Goal: Book appointment/travel/reservation

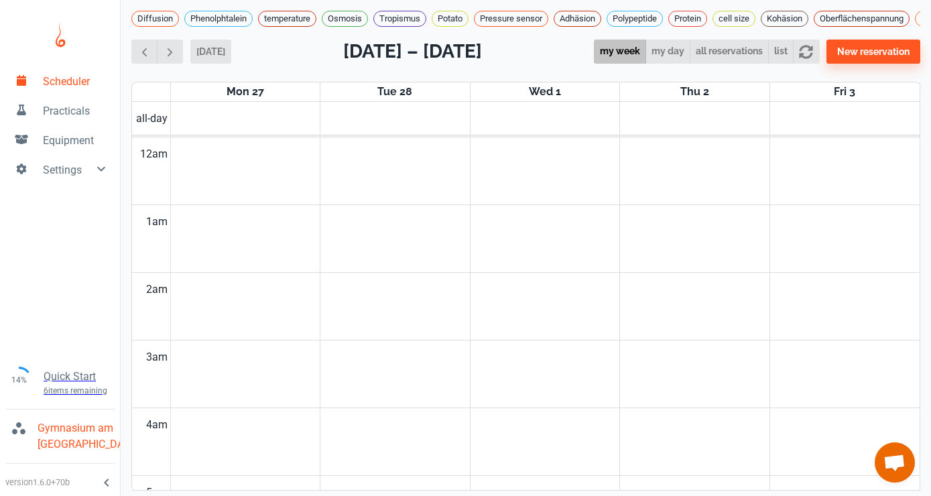
scroll to position [542, 0]
click at [876, 48] on button "New reservation" at bounding box center [874, 52] width 94 height 24
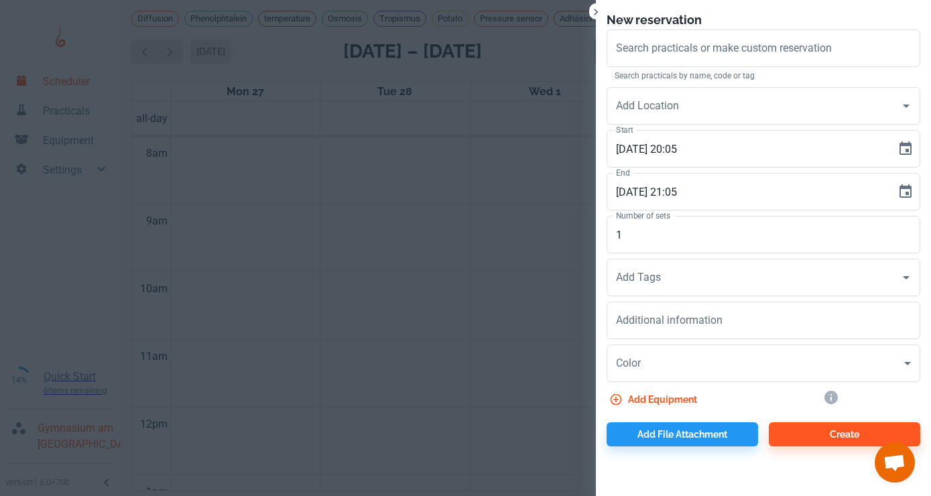
click at [876, 48] on input "Search practicals or make custom reservation" at bounding box center [764, 48] width 302 height 25
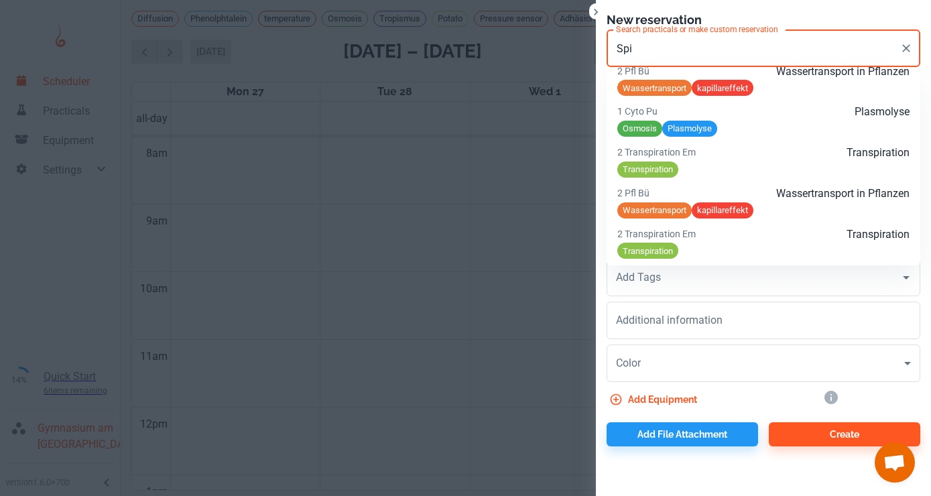
scroll to position [242, 0]
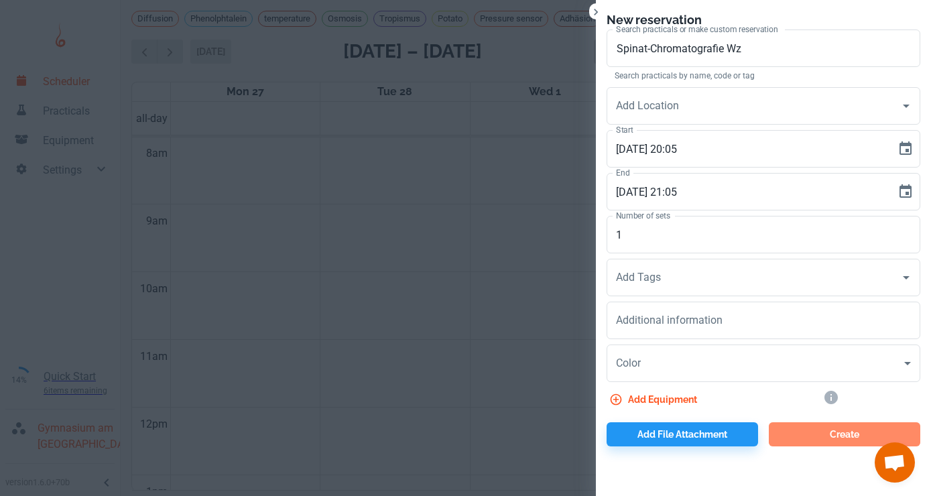
click at [843, 432] on button "Create" at bounding box center [845, 434] width 152 height 24
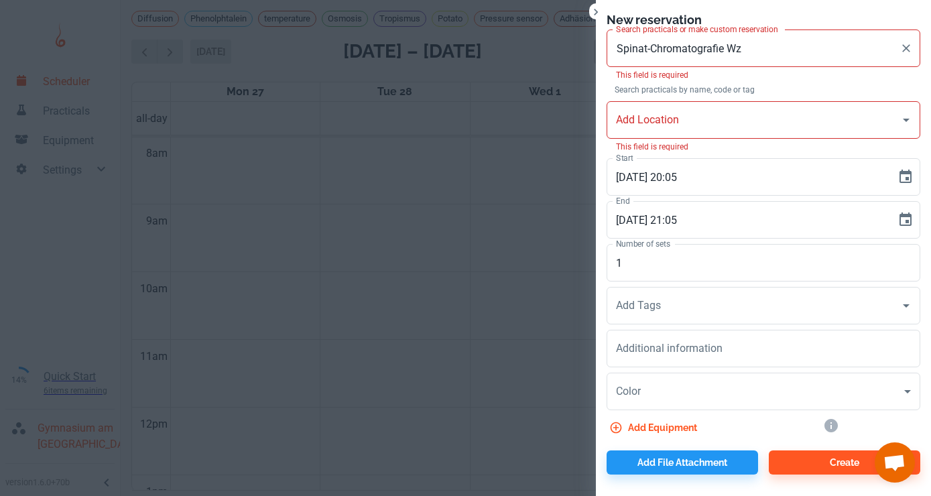
click at [757, 48] on input "Spinat-Chromatografie Wz" at bounding box center [754, 48] width 282 height 25
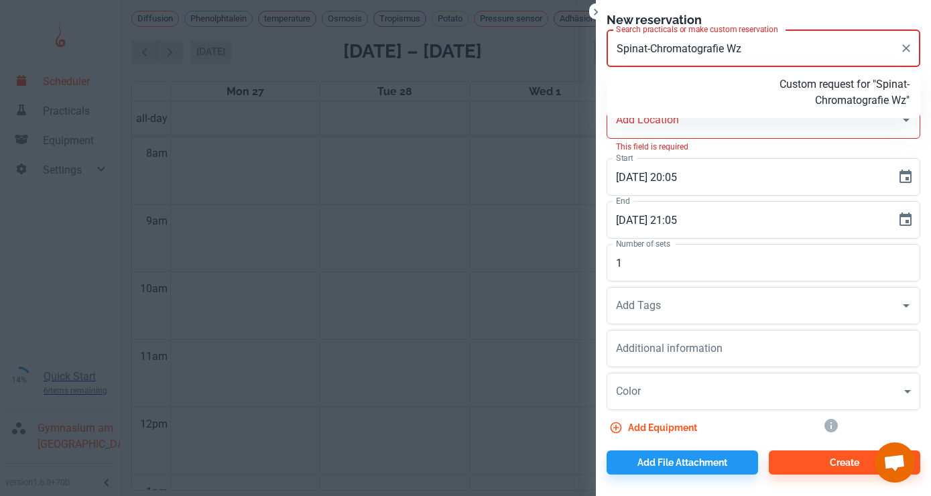
click at [776, 91] on p "Custom request for "Spinat-Chromatografie Wz"" at bounding box center [812, 92] width 195 height 32
type input "Spinat-Chromatografie Wz"
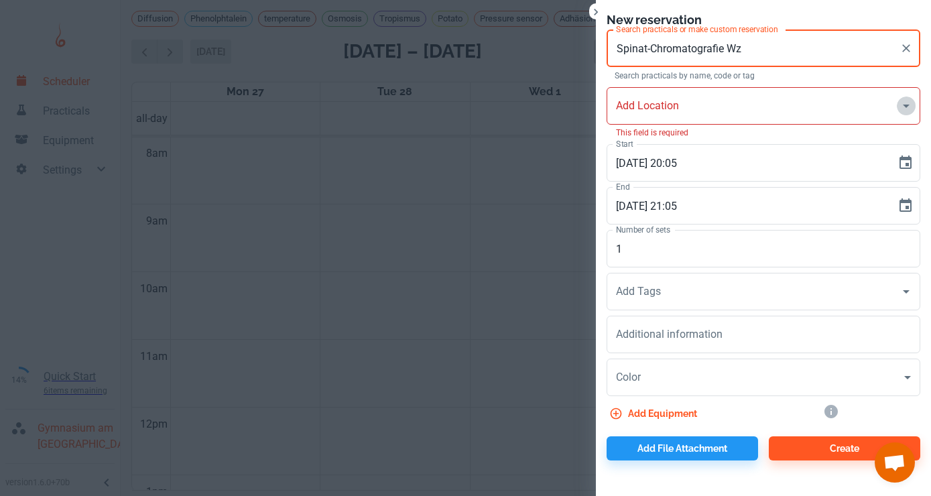
click at [906, 107] on icon "Open" at bounding box center [906, 106] width 7 height 3
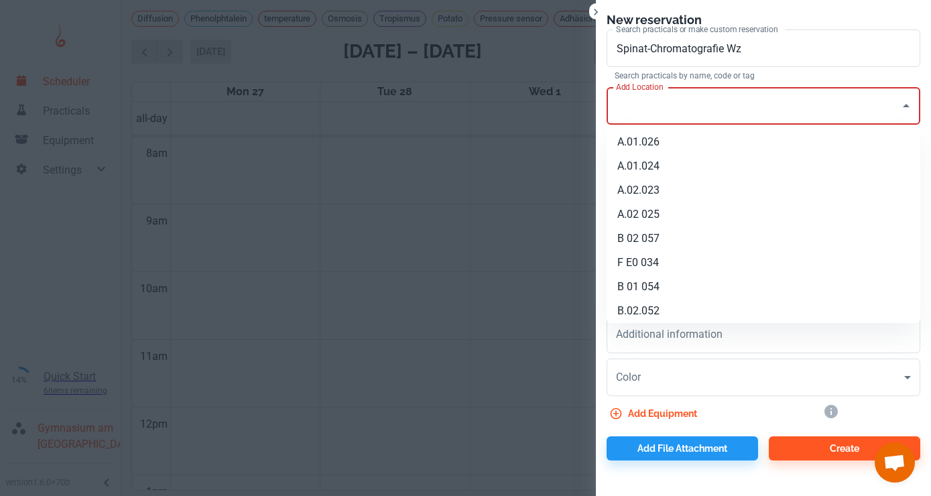
click at [762, 168] on li "A.01.024" at bounding box center [764, 166] width 314 height 24
type input "A.01.024"
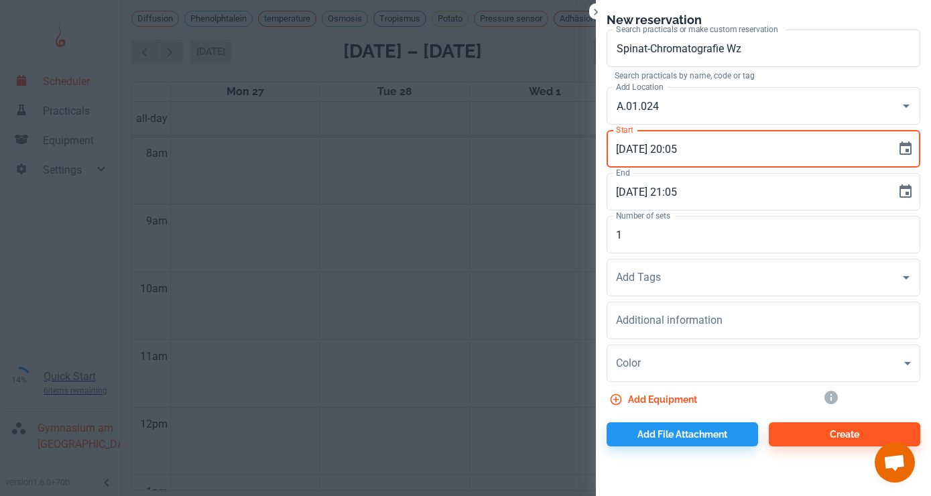
click at [667, 145] on input "[DATE] 20:05" at bounding box center [747, 149] width 280 height 38
click at [628, 152] on input "[DATE] 20:05" at bounding box center [747, 149] width 280 height 38
click at [644, 151] on input "[DATE] 20:05" at bounding box center [747, 149] width 280 height 38
click at [674, 149] on input "[DATE] 20:05" at bounding box center [747, 149] width 280 height 38
click at [689, 151] on input "[DATE] 08:05" at bounding box center [747, 149] width 280 height 38
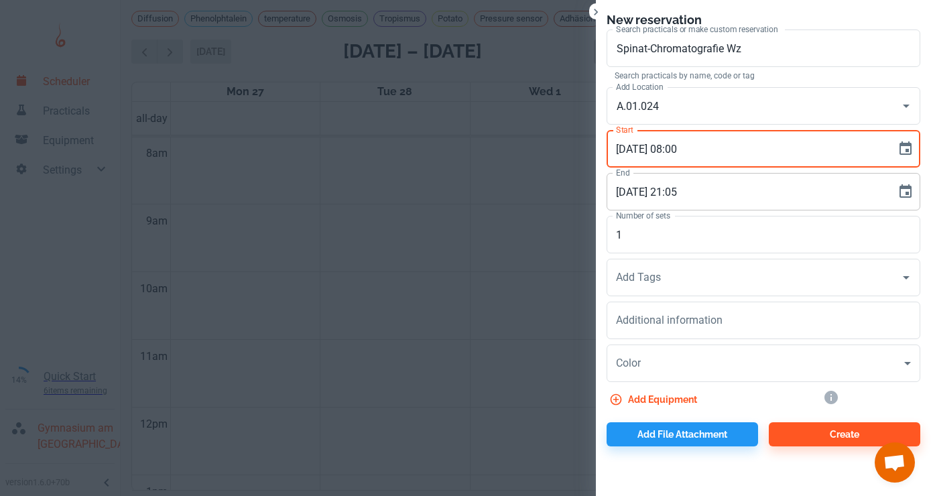
type input "[DATE] 08:00"
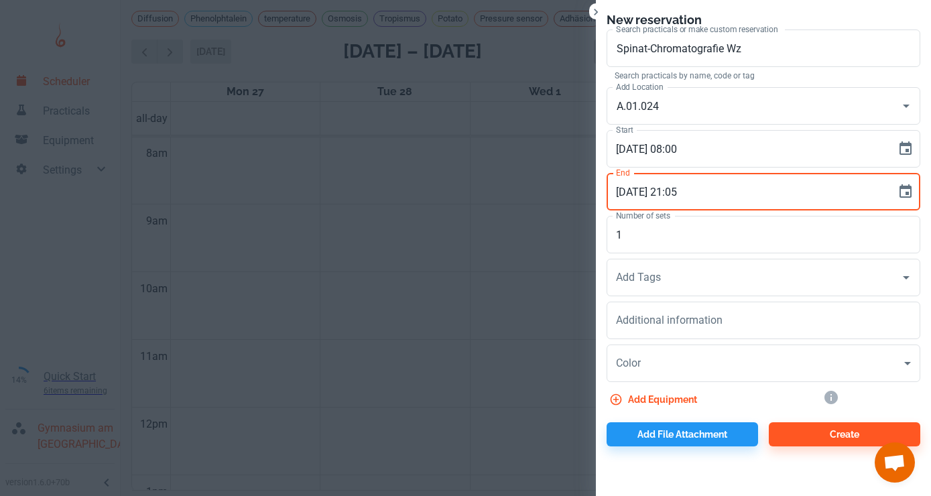
click at [626, 192] on input "[DATE] 21:05" at bounding box center [747, 192] width 280 height 38
click at [642, 192] on input "[DATE] 21:05" at bounding box center [747, 192] width 280 height 38
click at [675, 192] on input "[DATE] 21:05" at bounding box center [747, 192] width 280 height 38
click at [689, 192] on input "[DATE] 09:05" at bounding box center [747, 192] width 280 height 38
click at [908, 277] on icon "Open" at bounding box center [906, 277] width 7 height 3
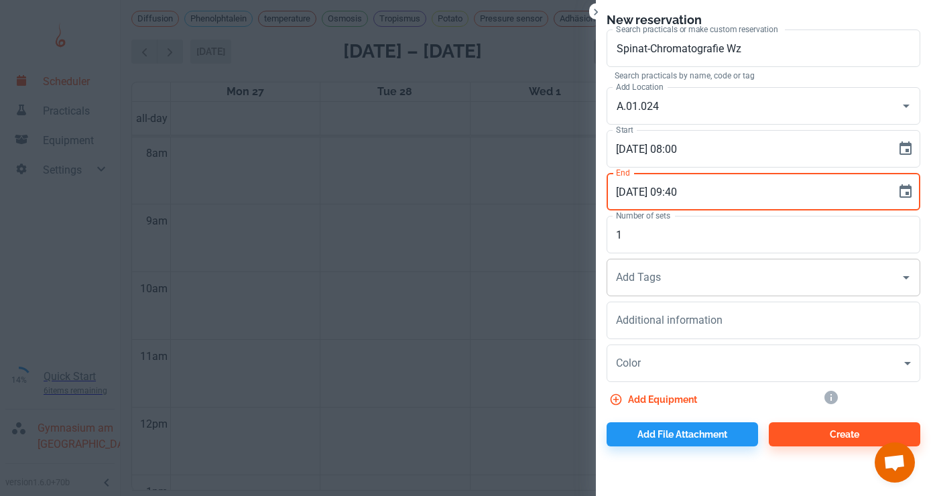
type input "[DATE] 09:40"
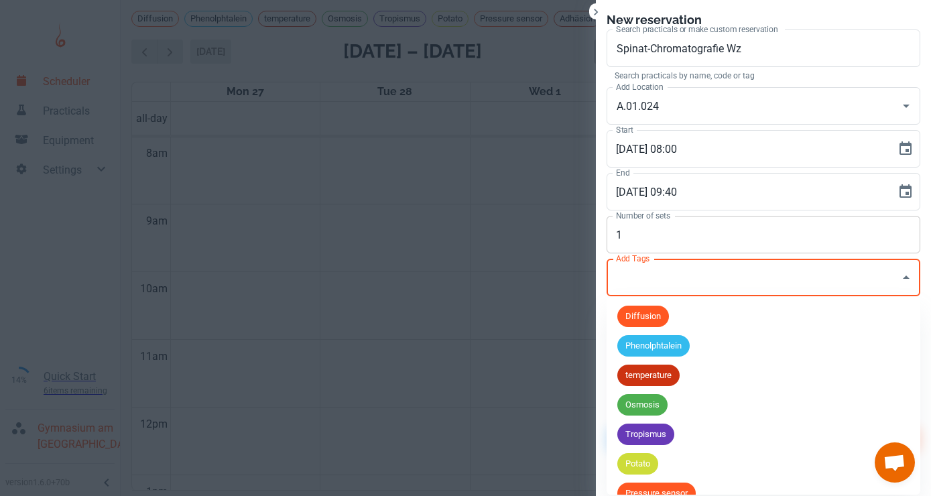
click at [778, 238] on input "1" at bounding box center [764, 235] width 314 height 38
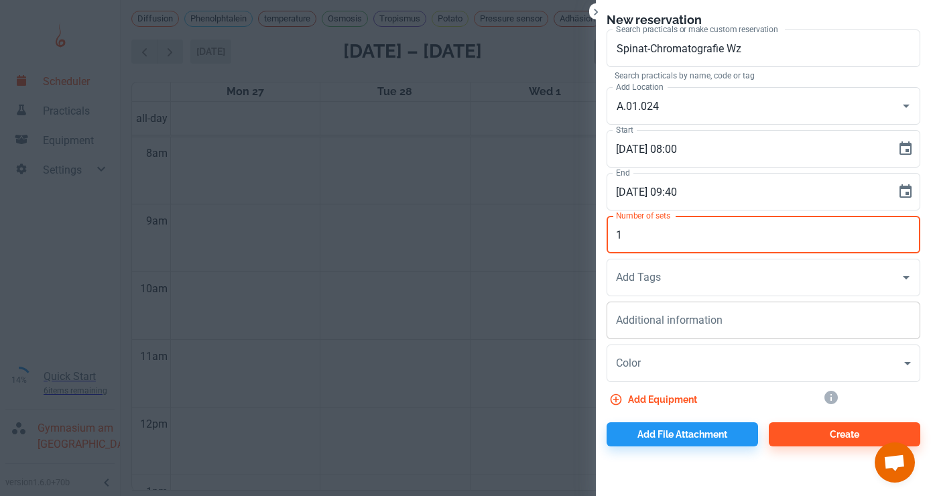
click at [752, 327] on textarea "Additional information" at bounding box center [763, 320] width 295 height 15
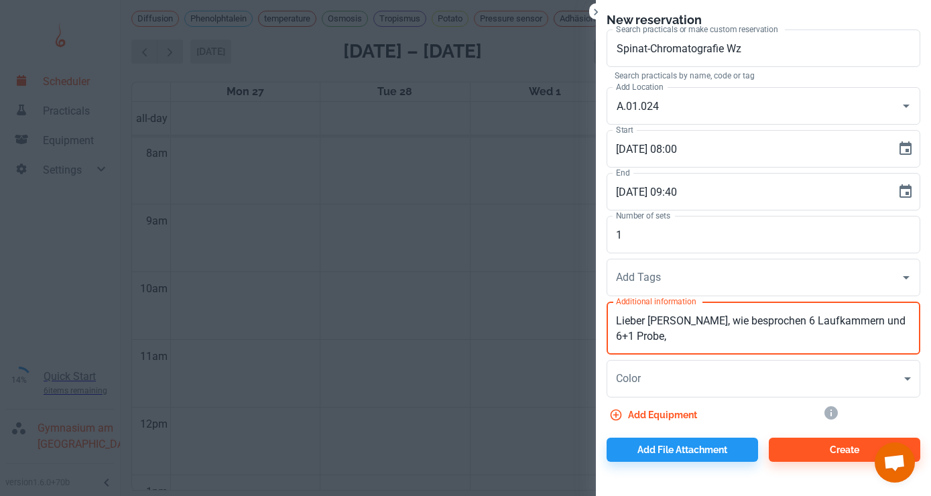
click at [617, 336] on textarea "Lieber [PERSON_NAME], wie besprochen 6 Laufkammern und 6+1 Probe," at bounding box center [763, 328] width 295 height 31
click at [688, 337] on textarea "Lieber [PERSON_NAME], wie besprochen 6 Laufkammern und 6+1 Spinat-Probe," at bounding box center [763, 328] width 295 height 31
click at [909, 276] on icon "Open" at bounding box center [906, 278] width 16 height 16
type textarea "Lieber [PERSON_NAME], wie besprochen 6 Laufkammern und 6+1 Spinat-Probe,"
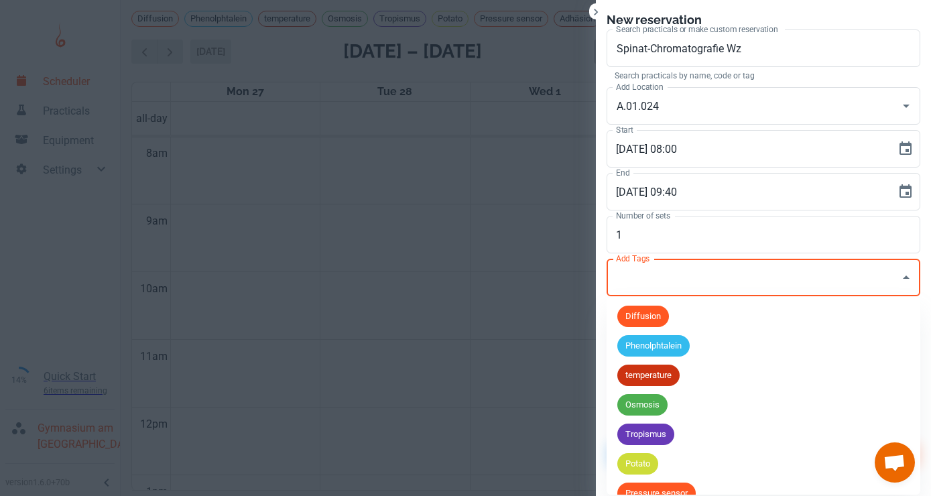
click at [899, 457] on span "Chat öffnen" at bounding box center [895, 464] width 22 height 19
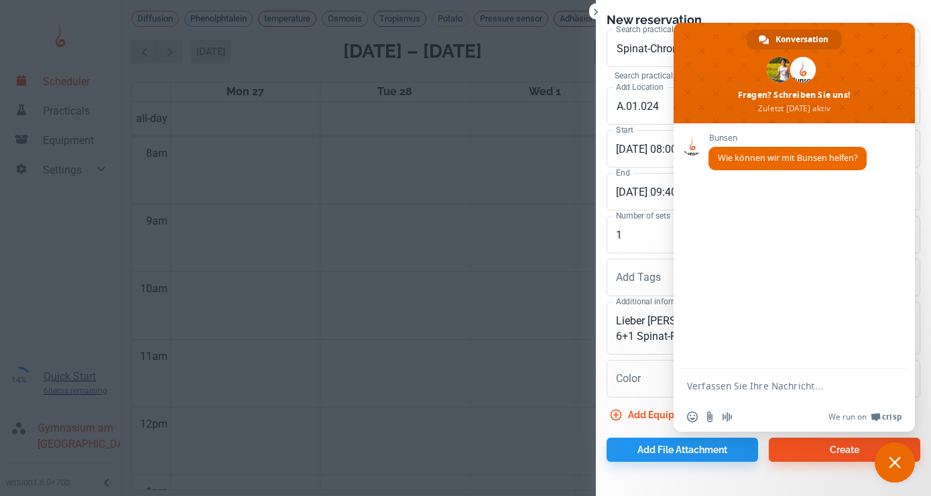
click at [891, 456] on span "Chat schließen" at bounding box center [895, 462] width 40 height 40
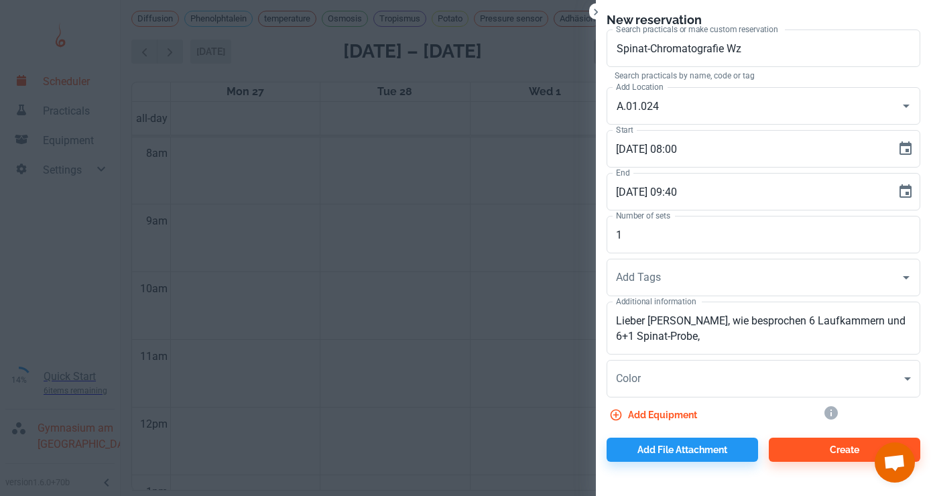
click at [663, 411] on button "Add equipment" at bounding box center [655, 415] width 96 height 24
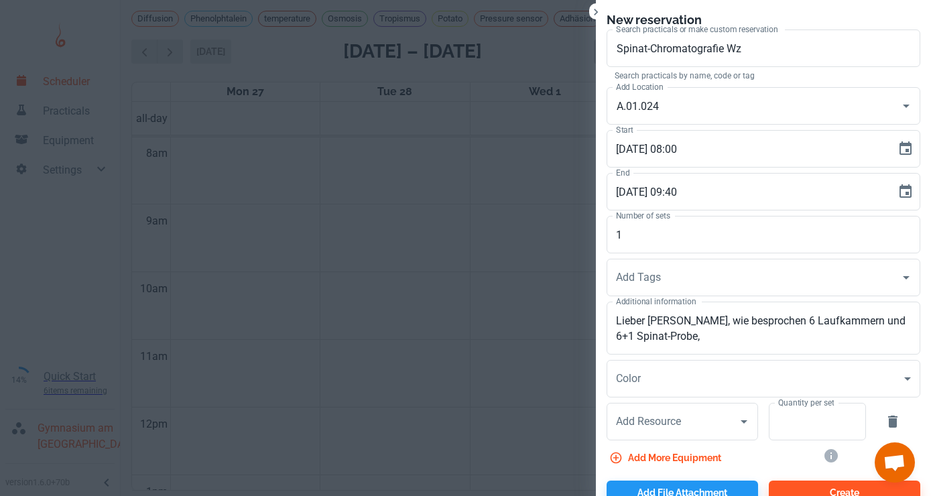
scroll to position [19, 0]
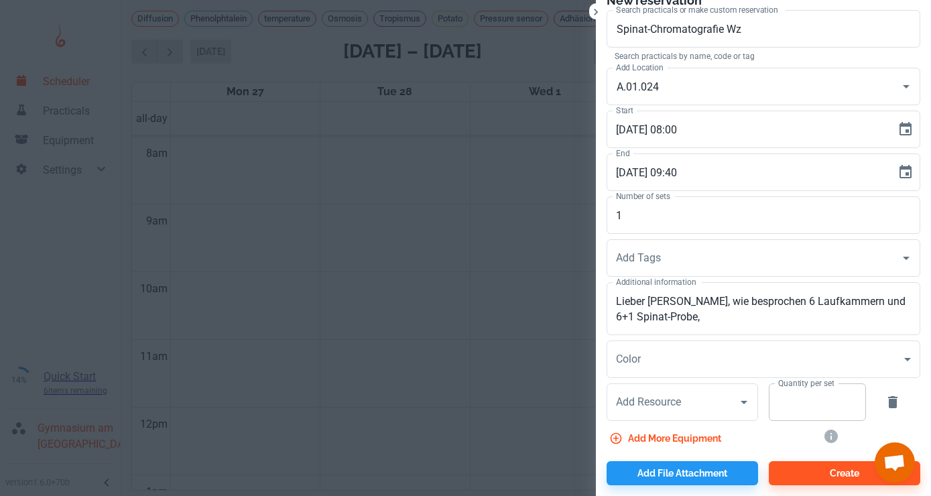
click at [785, 406] on input "Quantity per set" at bounding box center [810, 402] width 82 height 38
type input "6"
click at [746, 402] on icon "Open" at bounding box center [744, 402] width 7 height 3
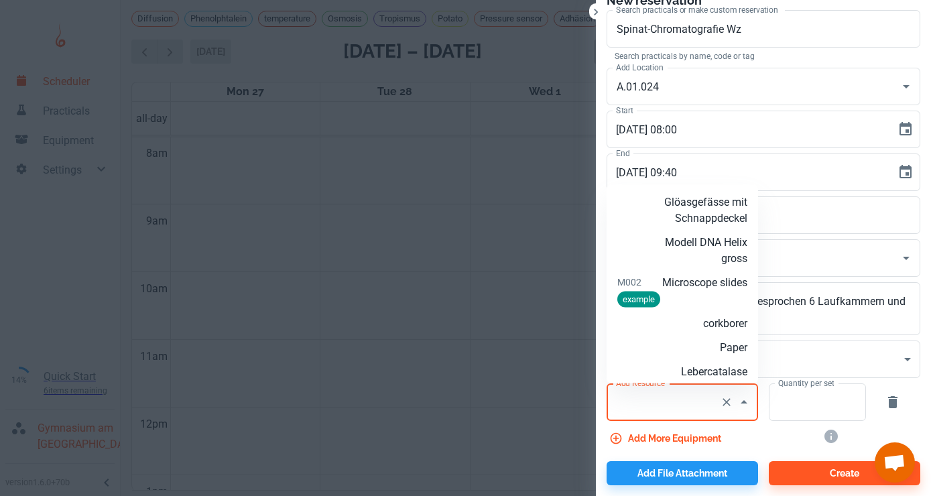
click at [746, 402] on icon "Close" at bounding box center [744, 402] width 16 height 16
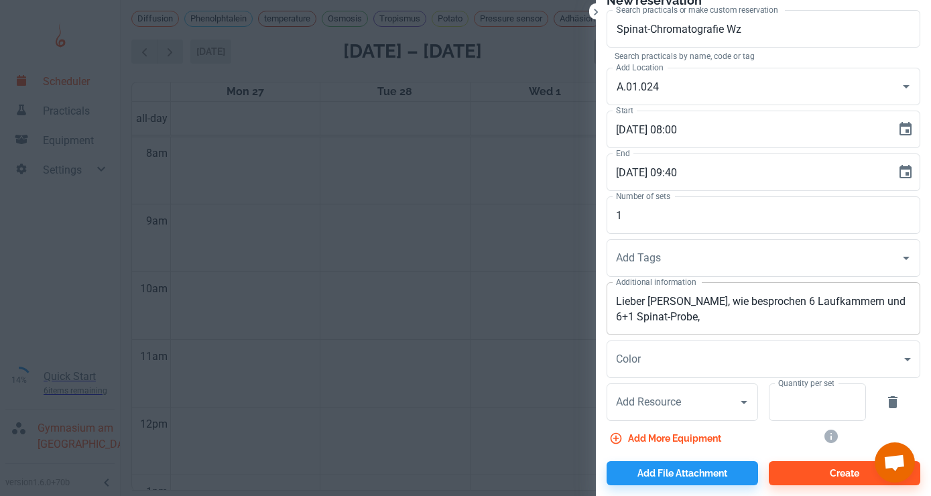
click at [779, 300] on textarea "Lieber [PERSON_NAME], wie besprochen 6 Laufkammern und 6+1 Spinat-Probe," at bounding box center [763, 309] width 295 height 31
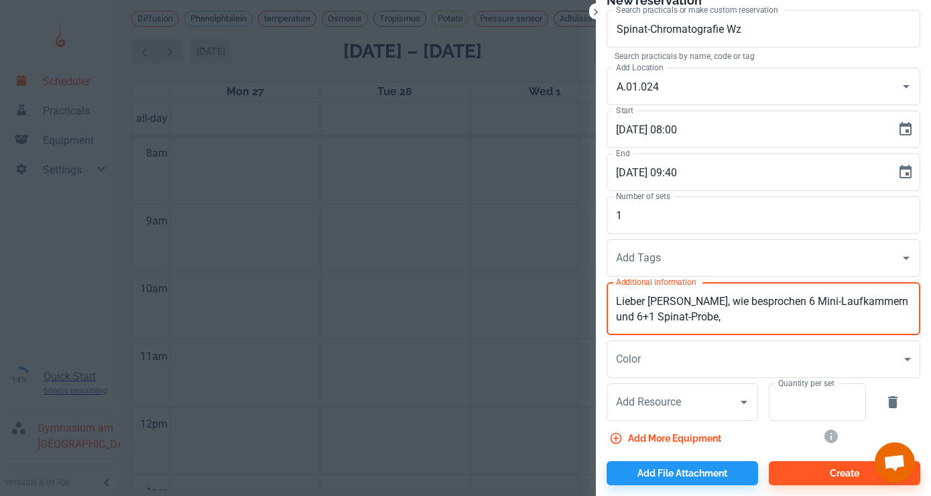
click at [788, 314] on textarea "Lieber [PERSON_NAME], wie besprochen 6 Mini-Laufkammern und 6+1 Spinat-Probe," at bounding box center [763, 309] width 295 height 31
click at [770, 300] on textarea "Lieber [PERSON_NAME], wie besprochen 6 Mini-Laufkammern und 6+1 Spinat-Probe," at bounding box center [763, 309] width 295 height 31
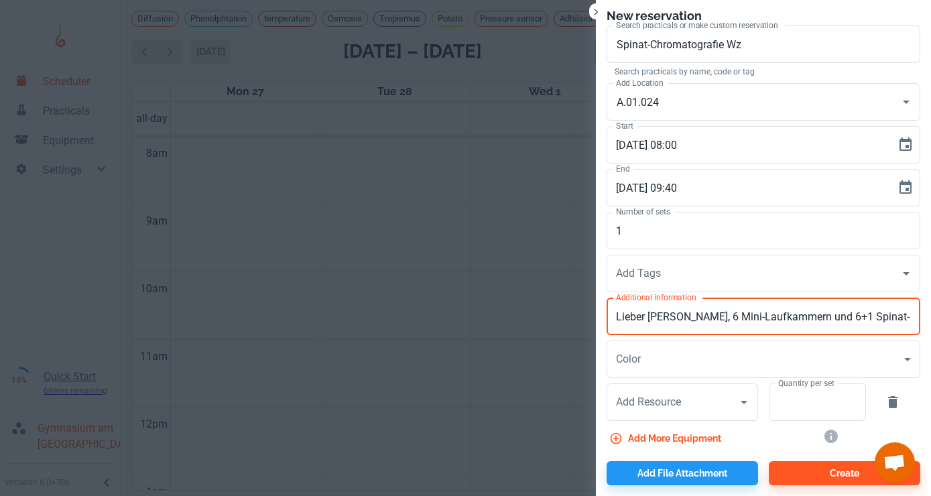
drag, startPoint x: 693, startPoint y: 314, endPoint x: 810, endPoint y: 310, distance: 116.8
click at [810, 310] on textarea "Lieber [PERSON_NAME], 6 Mini-Laufkammern und 6+1 Spinat-Probe," at bounding box center [763, 316] width 295 height 15
click at [856, 316] on textarea "Lieber [PERSON_NAME], kannst Du bitte 6+1 Spinat-Probe," at bounding box center [763, 316] width 295 height 15
click at [770, 318] on textarea "Lieber [PERSON_NAME], wie besprochen" at bounding box center [763, 316] width 295 height 15
type textarea "Lieber [PERSON_NAME], wie getestet und besprochen, danke!"
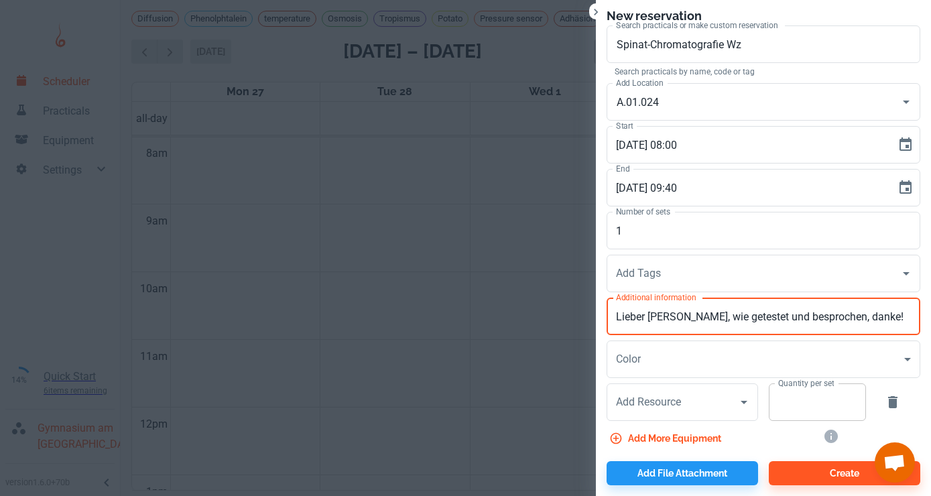
click at [819, 404] on input "Quantity per set" at bounding box center [810, 402] width 82 height 38
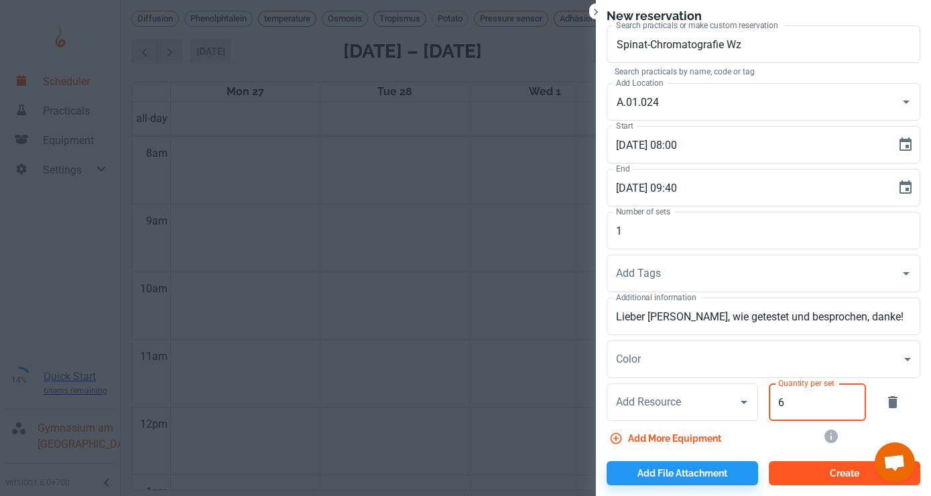
type input "6"
click at [815, 467] on button "Create" at bounding box center [845, 473] width 152 height 24
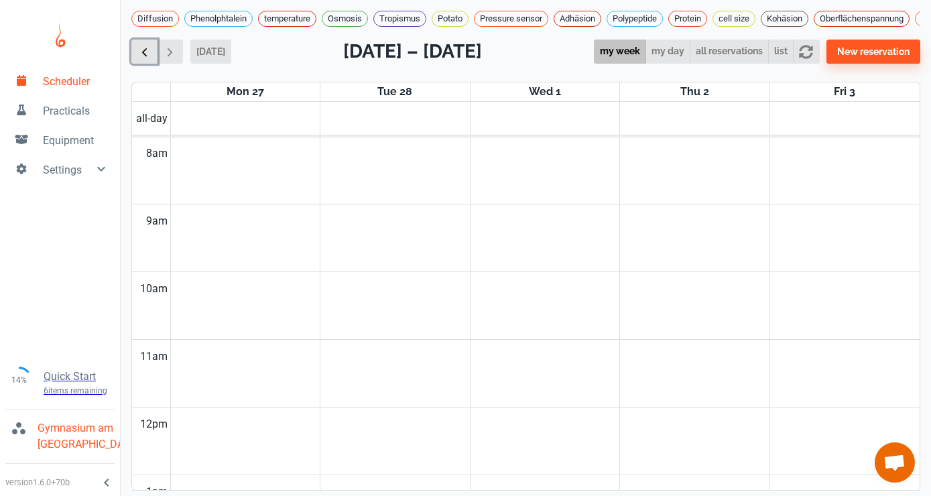
click at [145, 50] on span "button" at bounding box center [144, 52] width 14 height 14
click at [206, 47] on button "[DATE]" at bounding box center [210, 52] width 41 height 24
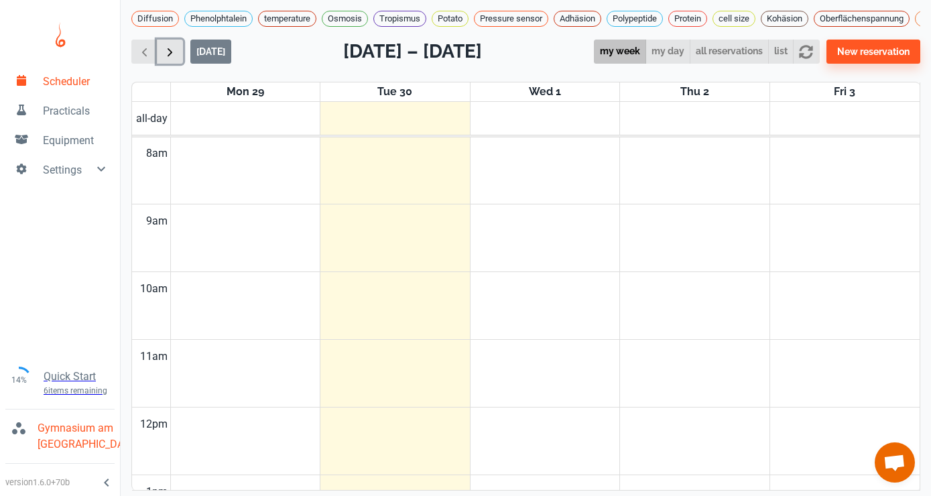
click at [172, 54] on span "button" at bounding box center [170, 52] width 14 height 14
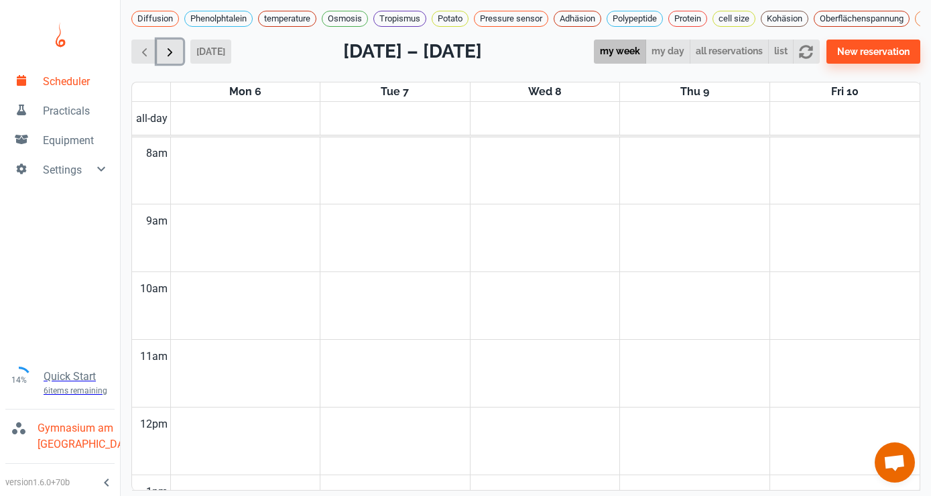
click at [172, 54] on span "button" at bounding box center [170, 52] width 14 height 14
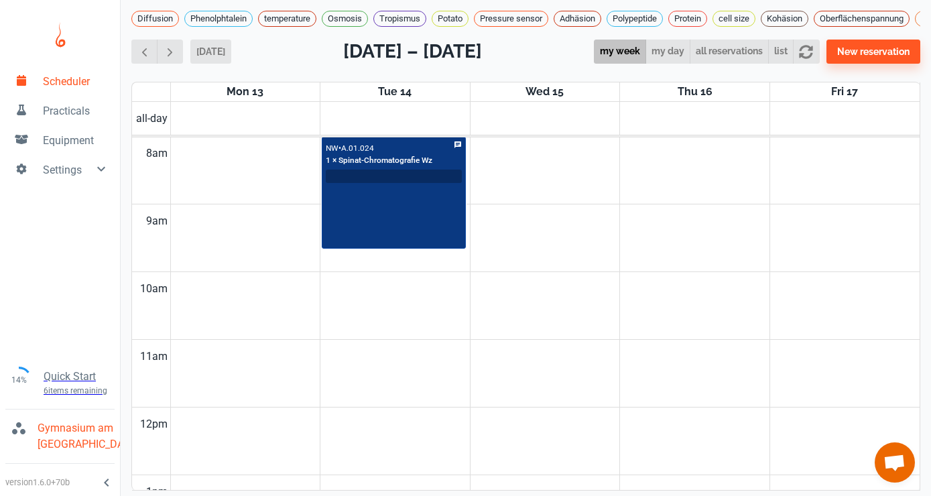
click at [394, 174] on input "text" at bounding box center [394, 175] width 135 height 11
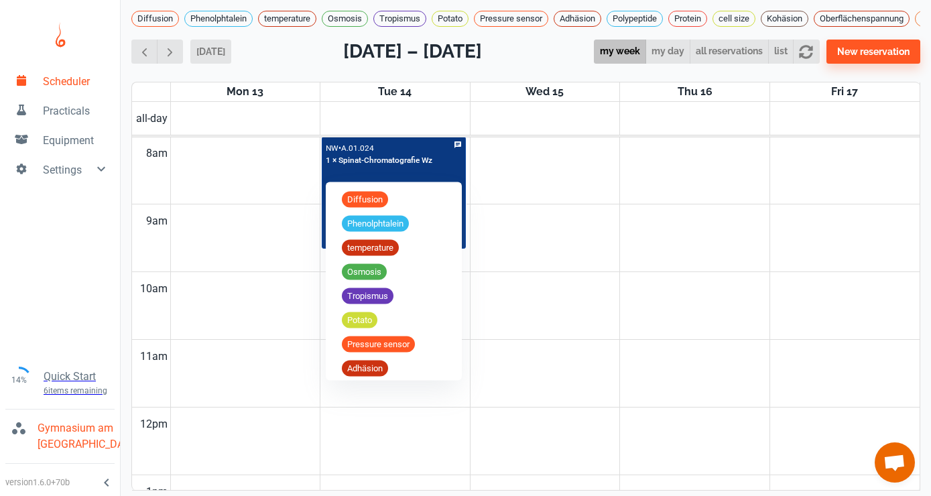
click at [396, 143] on div "NW • A.01.024 1 × Spinat-Chromatografie Wz" at bounding box center [379, 154] width 107 height 26
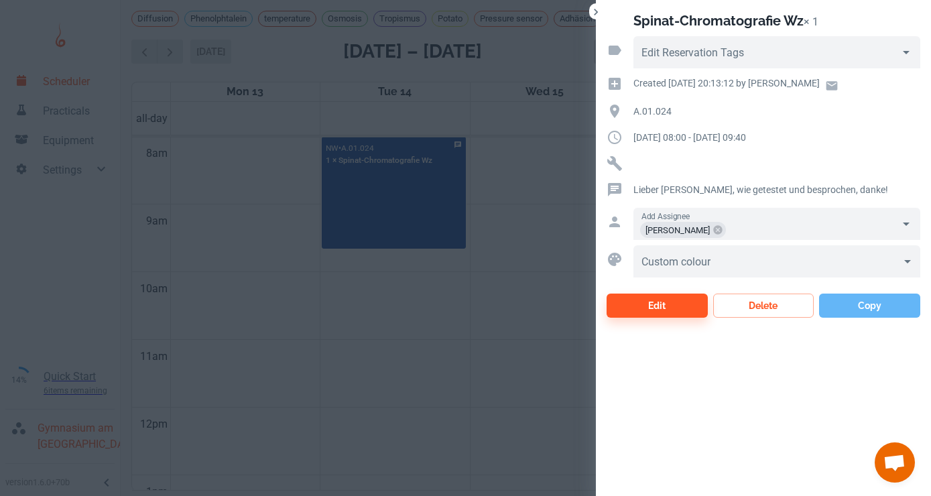
click at [874, 298] on button "Copy" at bounding box center [869, 306] width 101 height 24
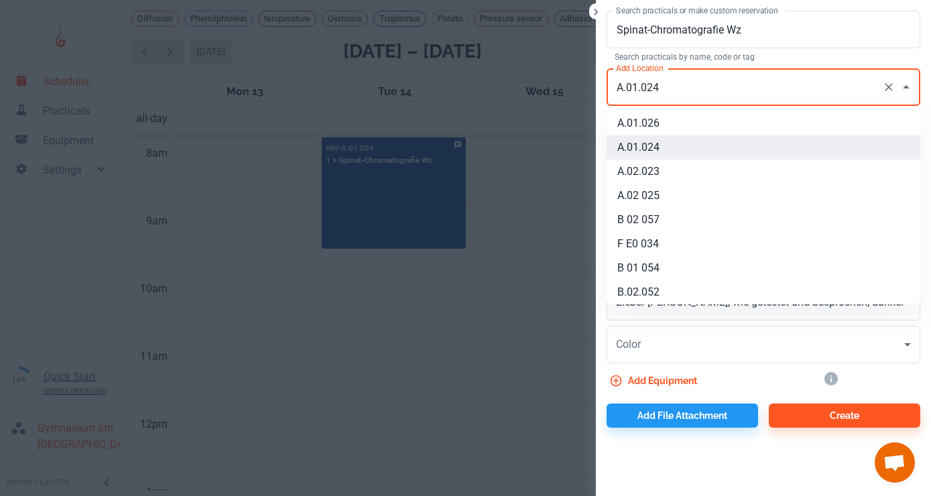
click at [624, 89] on input "A.01.024" at bounding box center [745, 86] width 264 height 25
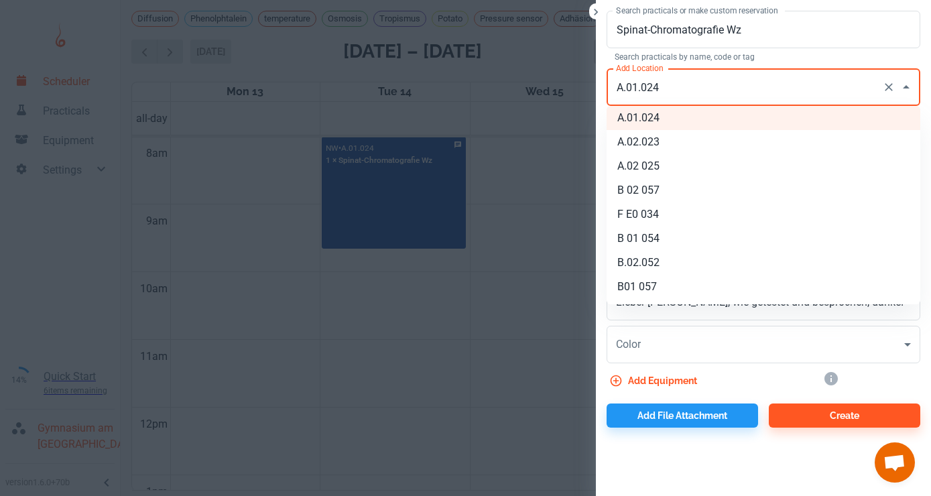
click at [660, 188] on li "B 02 057" at bounding box center [764, 190] width 314 height 24
type input "B 02 057"
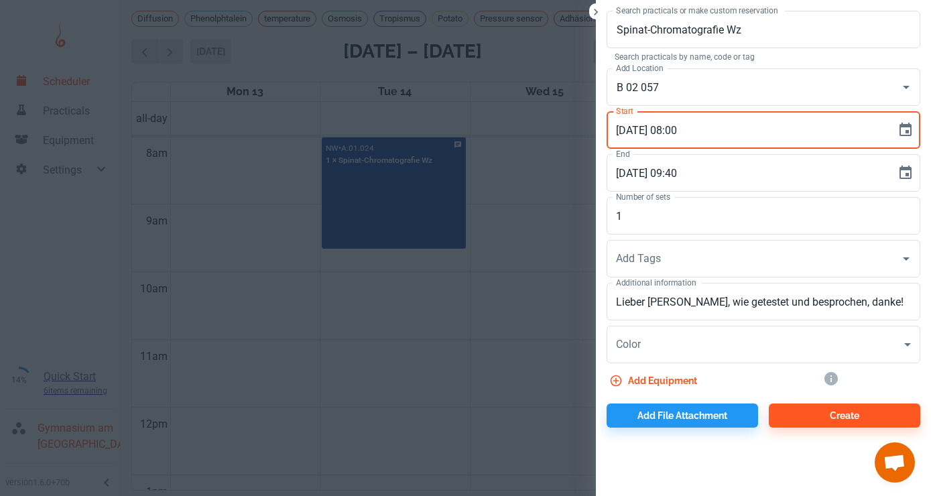
click at [675, 127] on input "[DATE] 08:00" at bounding box center [747, 130] width 280 height 38
click at [685, 129] on input "[DATE] 13:00" at bounding box center [747, 130] width 280 height 38
type input "[DATE] 13:30"
click at [675, 172] on input "[DATE] 09:40" at bounding box center [747, 173] width 280 height 38
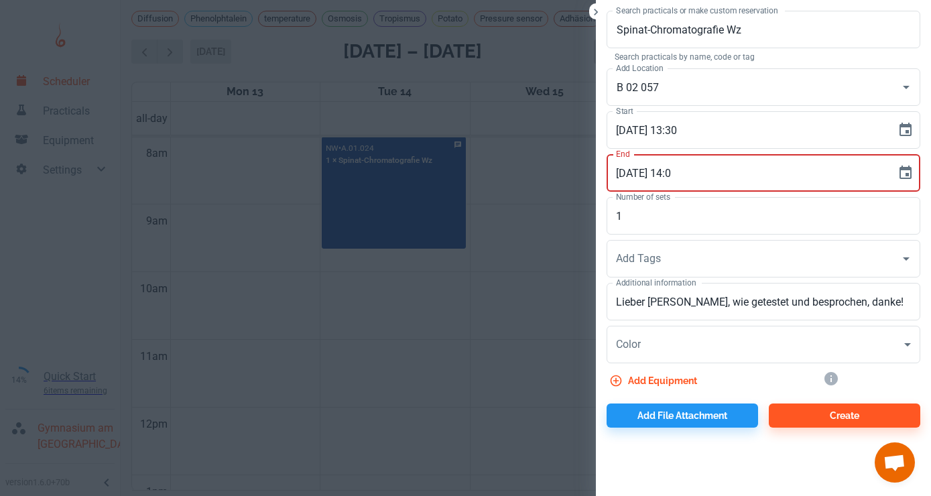
click at [685, 172] on input "[DATE] 14:0" at bounding box center [747, 173] width 280 height 38
type input "[DATE] 14:15"
click at [878, 302] on textarea "Lieber [PERSON_NAME], wie getestet und besprochen, danke!" at bounding box center [763, 301] width 295 height 15
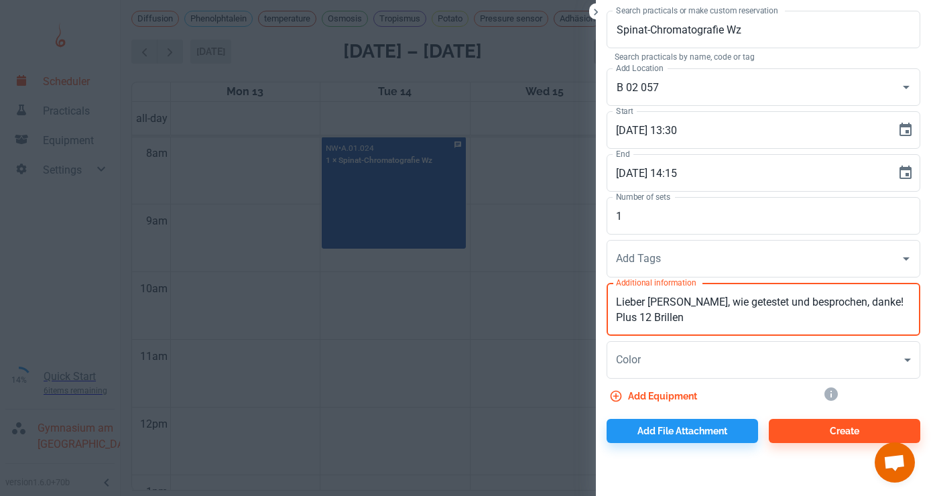
click at [619, 316] on textarea "Lieber [PERSON_NAME], wie getestet und besprochen, danke! Plus 12 Brillen" at bounding box center [763, 309] width 295 height 31
click at [732, 323] on textarea "Lieber [PERSON_NAME], wie getestet und besprochen, danke! Plus 12 Labor-Brillen" at bounding box center [763, 309] width 295 height 31
type textarea "Lieber [PERSON_NAME], wie getestet und besprochen, danke! Plus 12 Labor-Brillen…"
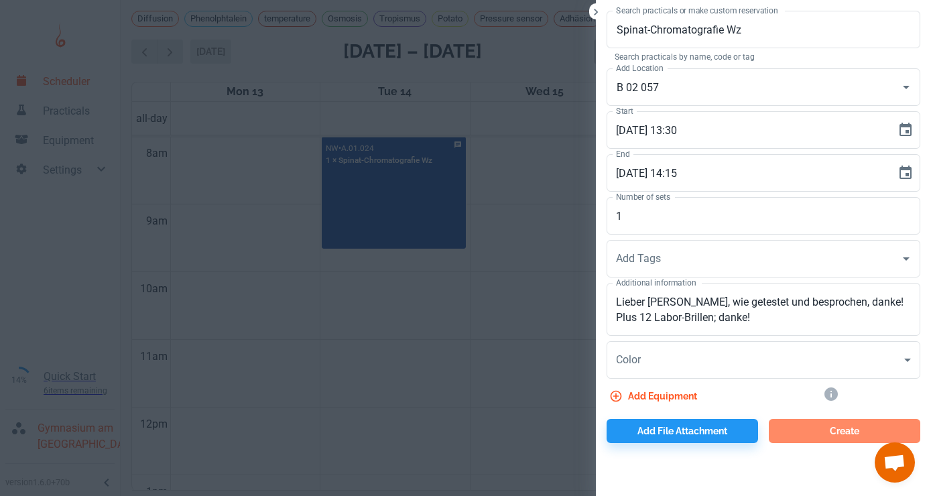
click at [803, 428] on button "Create" at bounding box center [845, 431] width 152 height 24
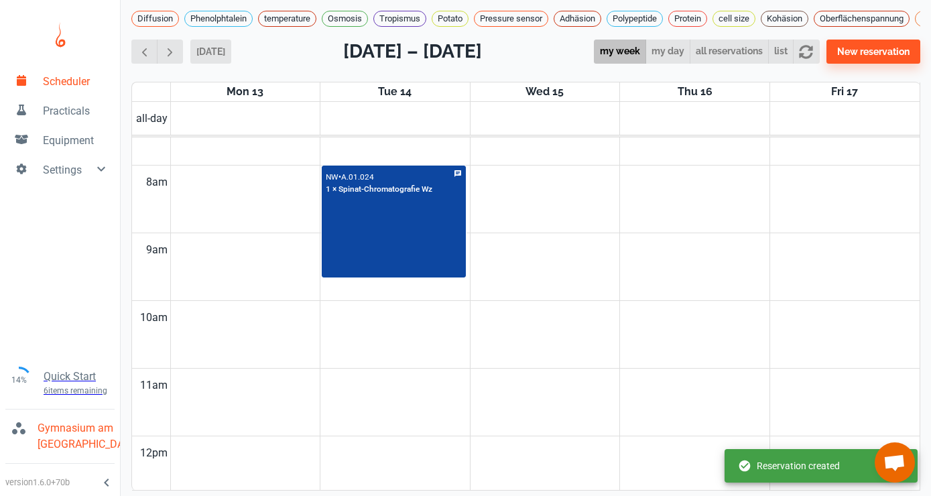
scroll to position [460, 0]
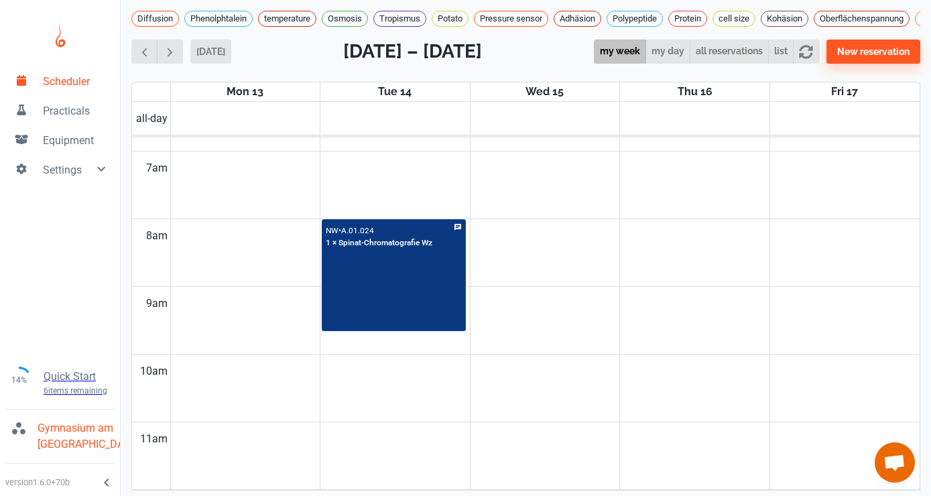
click at [408, 273] on div "NW • A.01.024 1 × Spinat-Chromatografie Wz" at bounding box center [393, 276] width 141 height 110
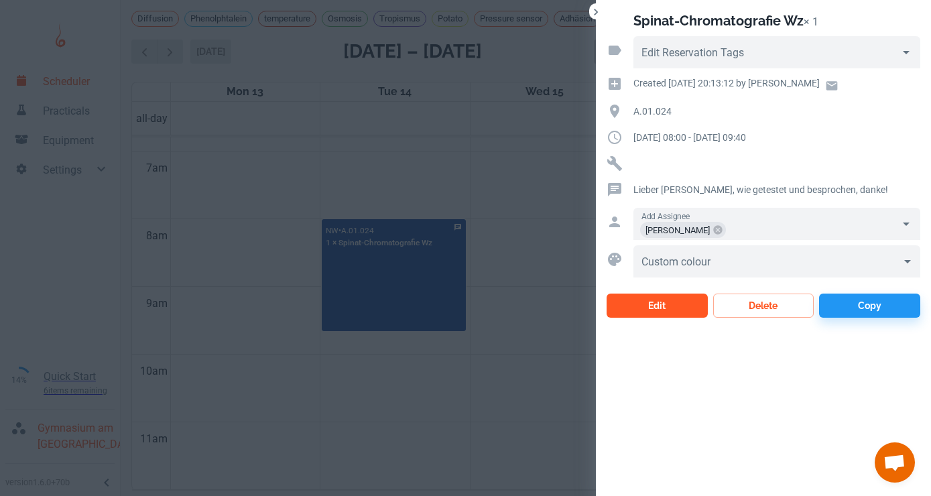
click at [678, 300] on button "Edit" at bounding box center [657, 306] width 101 height 24
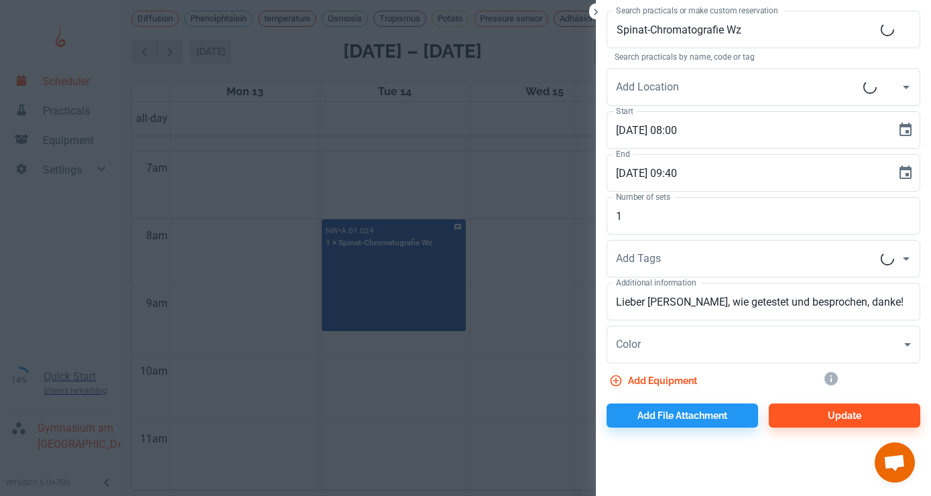
type input "A.01.024"
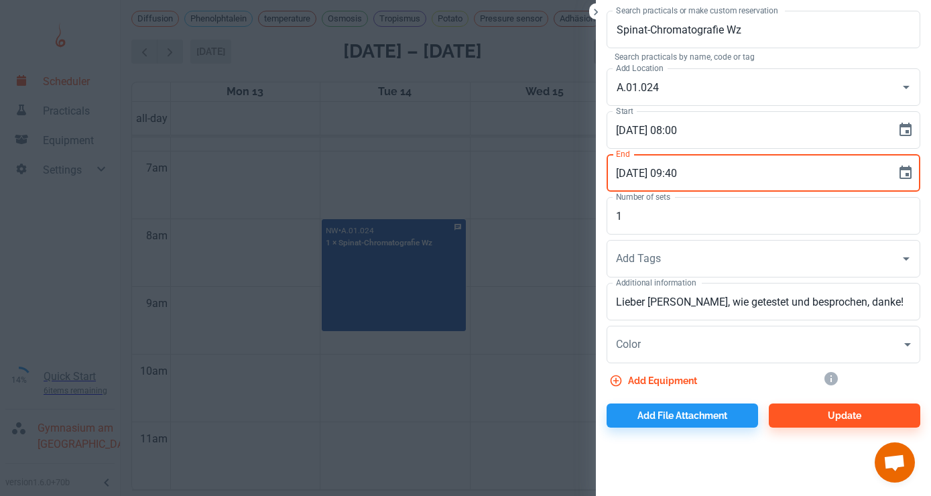
click at [675, 170] on input "[DATE] 09:40" at bounding box center [747, 173] width 280 height 38
click at [685, 173] on input "[DATE] 08:40" at bounding box center [747, 173] width 280 height 38
click at [689, 171] on input "[DATE] 08:40" at bounding box center [747, 173] width 280 height 38
type input "[DATE] 08:45"
click at [876, 298] on textarea "Lieber [PERSON_NAME], wie getestet und besprochen, danke!" at bounding box center [763, 301] width 295 height 15
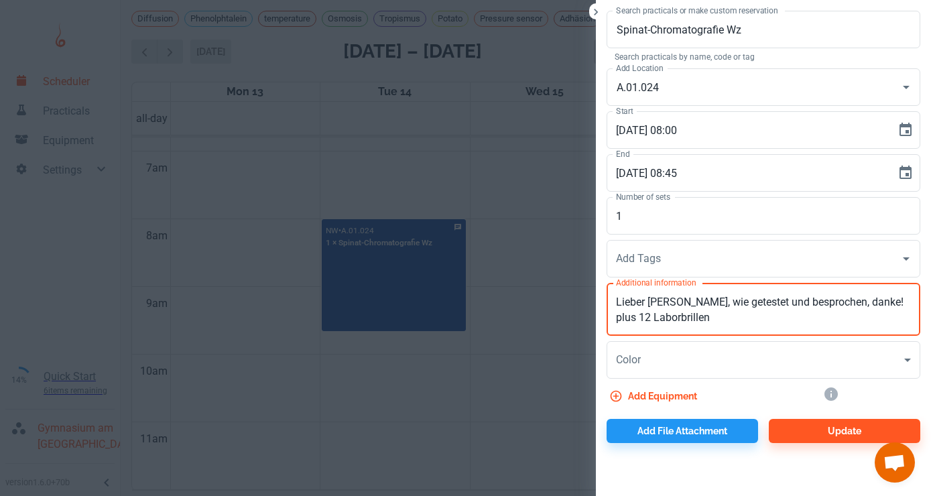
drag, startPoint x: 828, startPoint y: 301, endPoint x: 776, endPoint y: 302, distance: 52.3
click at [776, 302] on textarea "Lieber [PERSON_NAME], wie getestet und besprochen, danke! plus 12 Laborbrillen" at bounding box center [763, 309] width 295 height 31
type textarea "Lieber [PERSON_NAME], wie getestet und hergerichtet, danke! plus 12 Laborbrillen"
click at [803, 427] on button "Update" at bounding box center [845, 431] width 152 height 24
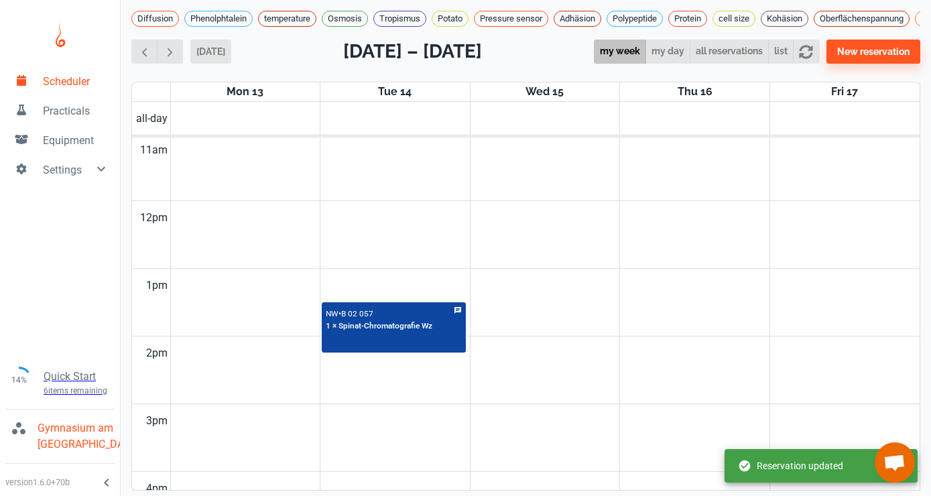
scroll to position [750, 0]
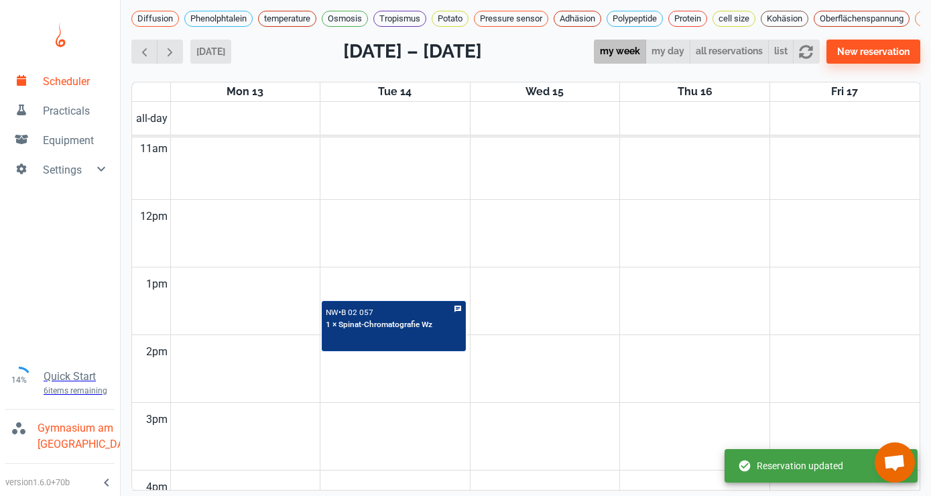
click at [352, 316] on p "B 02 057" at bounding box center [357, 312] width 32 height 9
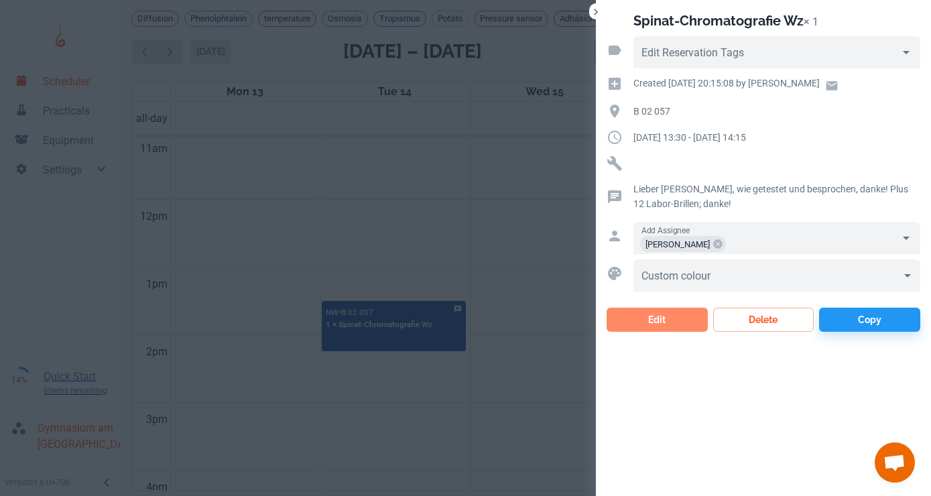
click at [642, 312] on button "Edit" at bounding box center [657, 320] width 101 height 24
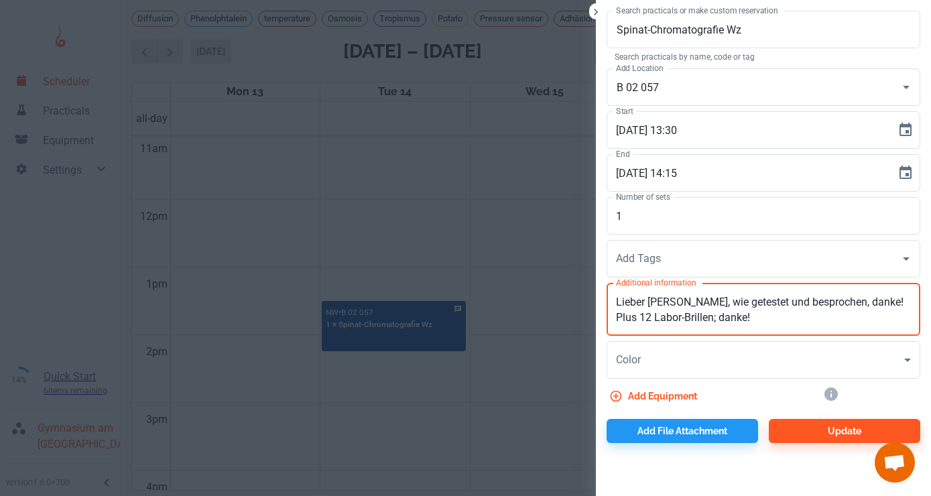
drag, startPoint x: 828, startPoint y: 302, endPoint x: 774, endPoint y: 300, distance: 54.3
click at [774, 300] on textarea "Lieber [PERSON_NAME], wie getestet und besprochen, danke! Plus 12 Labor-Brillen…" at bounding box center [763, 309] width 295 height 31
click at [871, 302] on textarea "Lieber [PERSON_NAME], wie getestet und hergerichtet, danke! Plus 12 Labor-Brill…" at bounding box center [763, 309] width 295 height 31
type textarea "Lieber [PERSON_NAME], wie getestet und hergerichtet, Plus 12 Labor-Brillen; dan…"
click at [830, 432] on button "Update" at bounding box center [845, 431] width 152 height 24
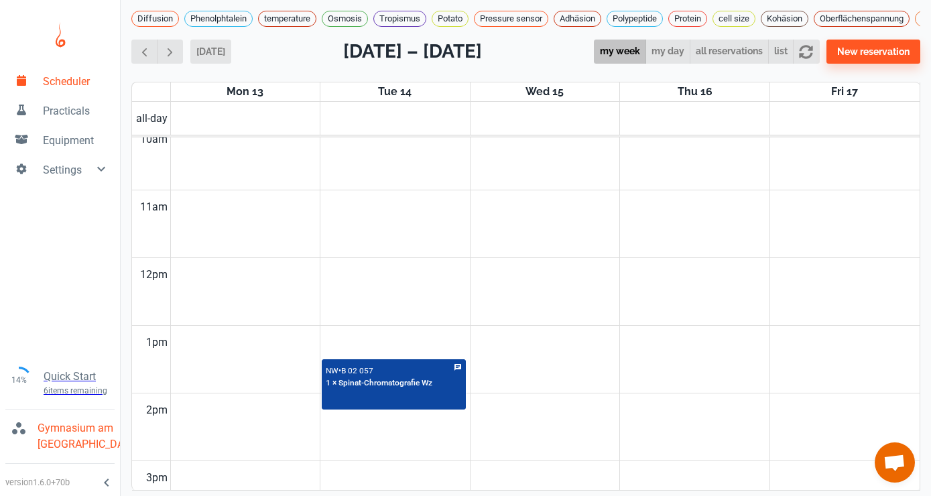
scroll to position [0, 0]
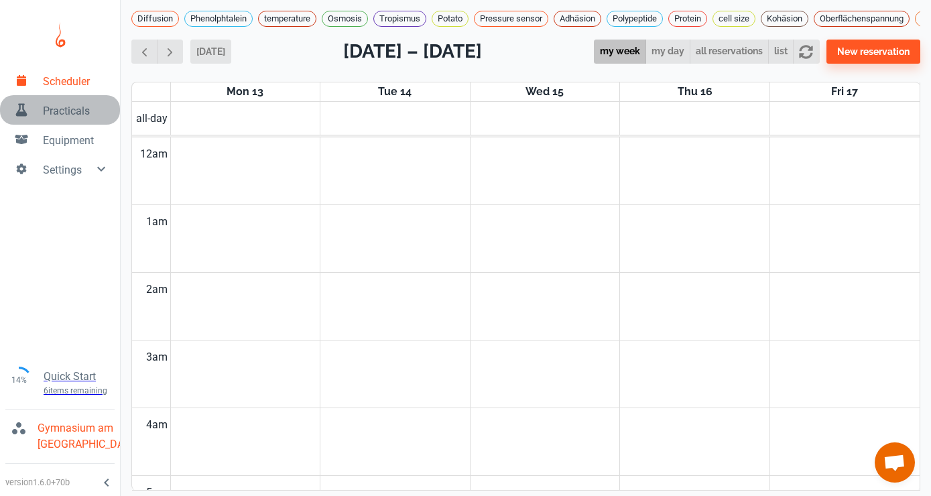
click at [60, 113] on span "Practicals" at bounding box center [76, 111] width 66 height 16
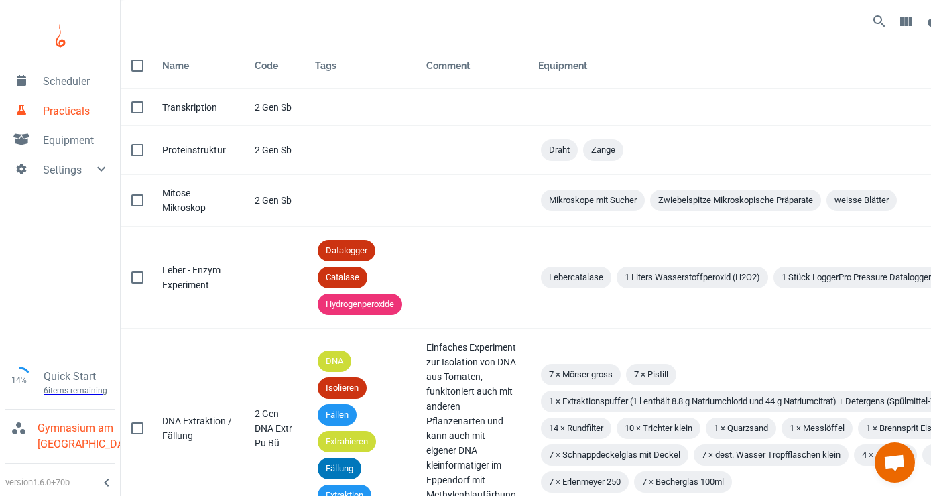
click at [62, 133] on link "Equipment" at bounding box center [60, 139] width 120 height 29
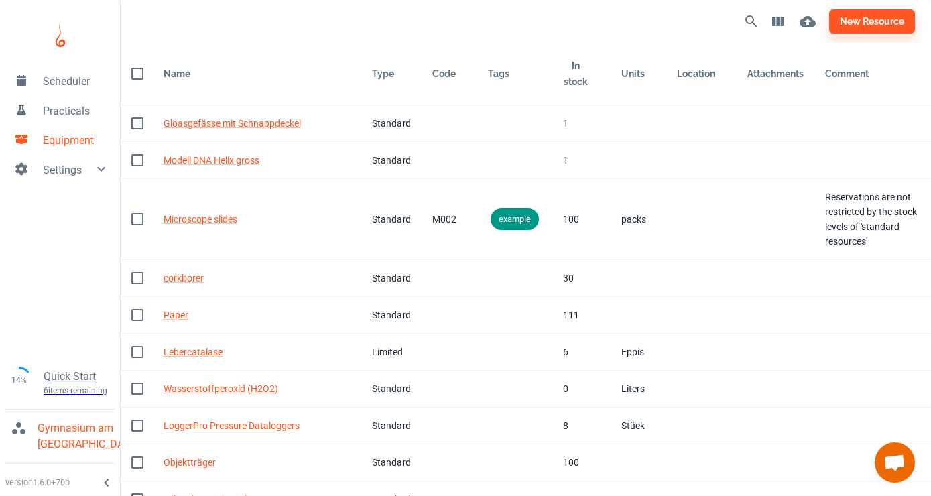
click at [98, 165] on icon at bounding box center [101, 169] width 16 height 16
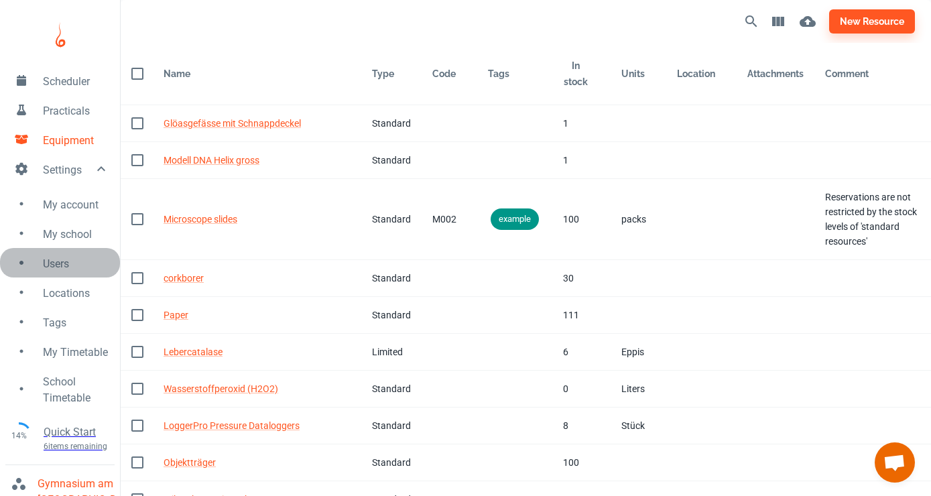
click at [54, 261] on span "Users" at bounding box center [76, 264] width 66 height 16
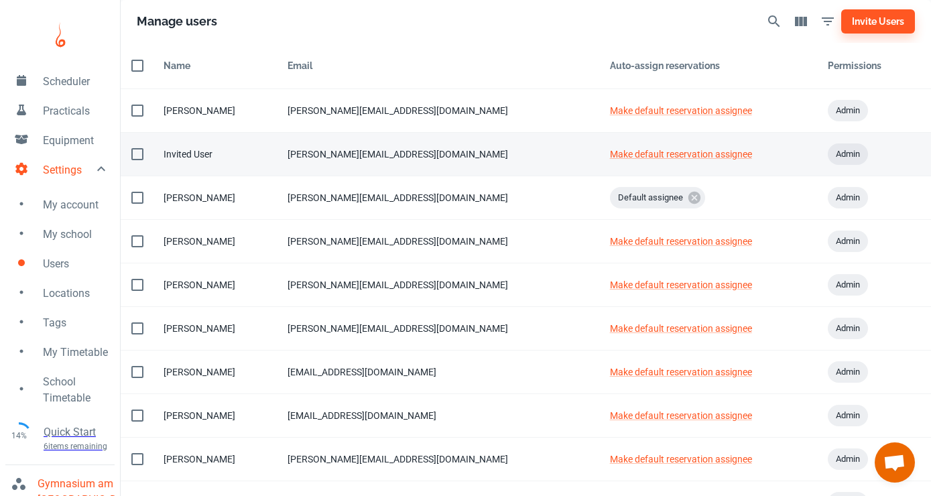
click at [478, 152] on div "[PERSON_NAME][EMAIL_ADDRESS][DOMAIN_NAME]" at bounding box center [438, 154] width 301 height 15
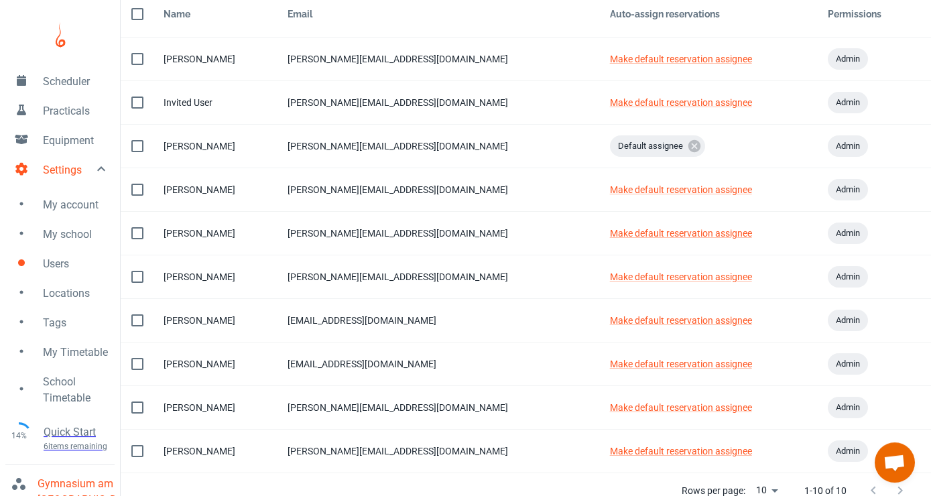
scroll to position [64, 0]
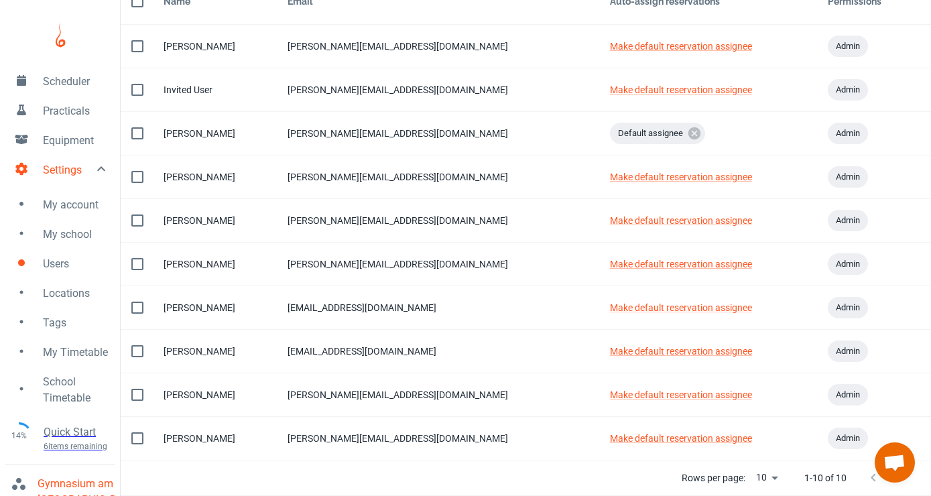
click at [67, 204] on span "My account" at bounding box center [76, 205] width 66 height 16
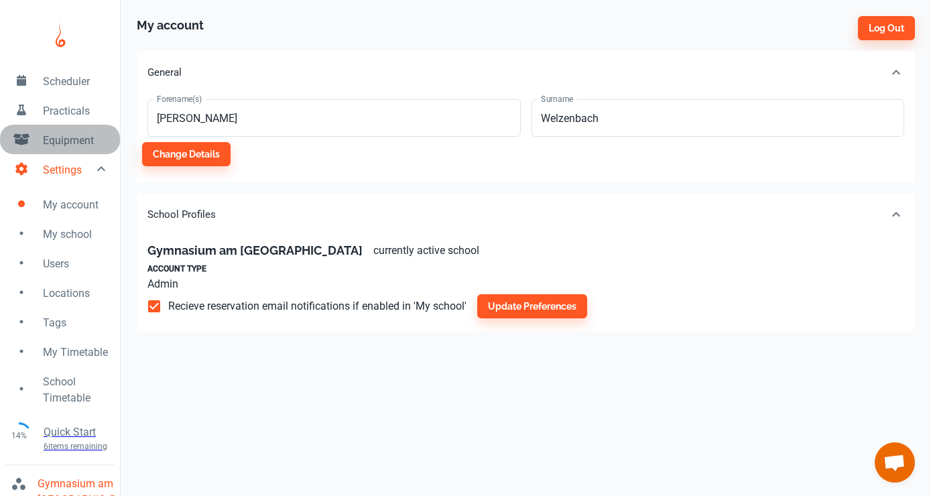
click at [80, 139] on span "Equipment" at bounding box center [76, 141] width 66 height 16
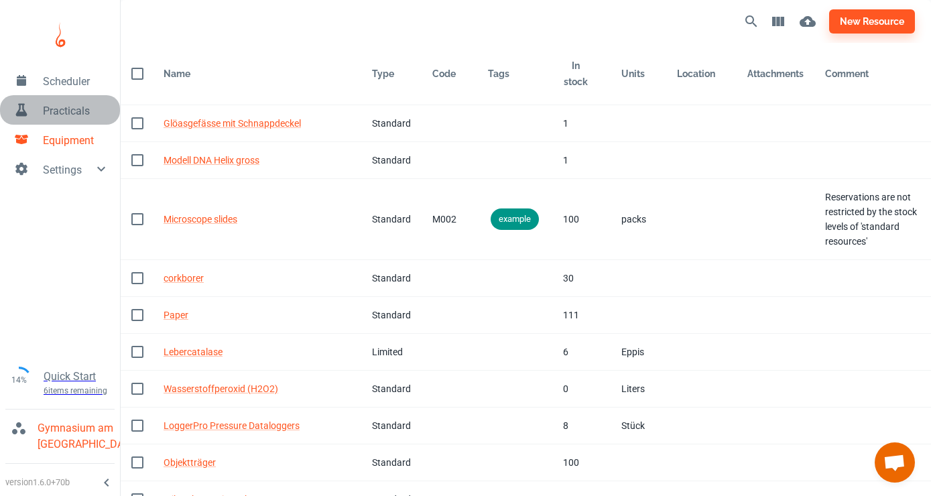
click at [60, 109] on span "Practicals" at bounding box center [76, 111] width 66 height 16
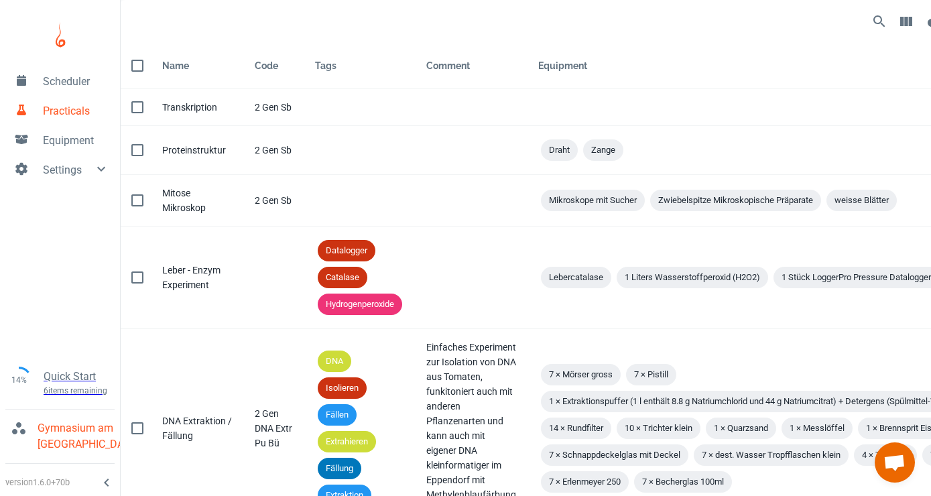
click at [899, 454] on span "Chat öffnen" at bounding box center [895, 462] width 40 height 40
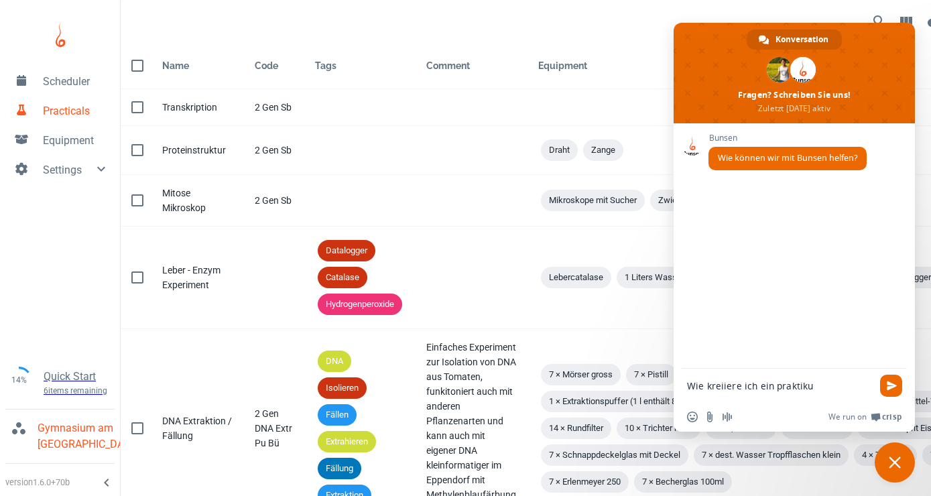
type textarea "Wie kreiiere ich ein praktikum"
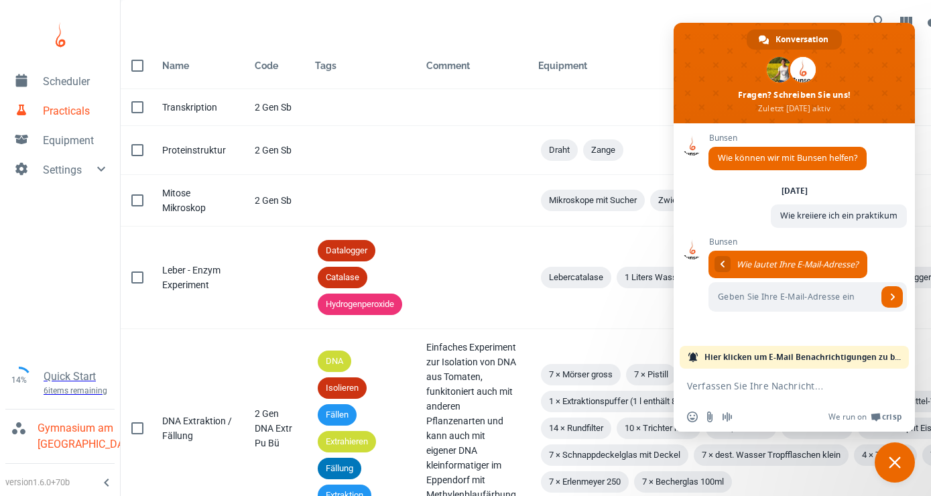
click at [72, 81] on span "Scheduler" at bounding box center [76, 82] width 66 height 16
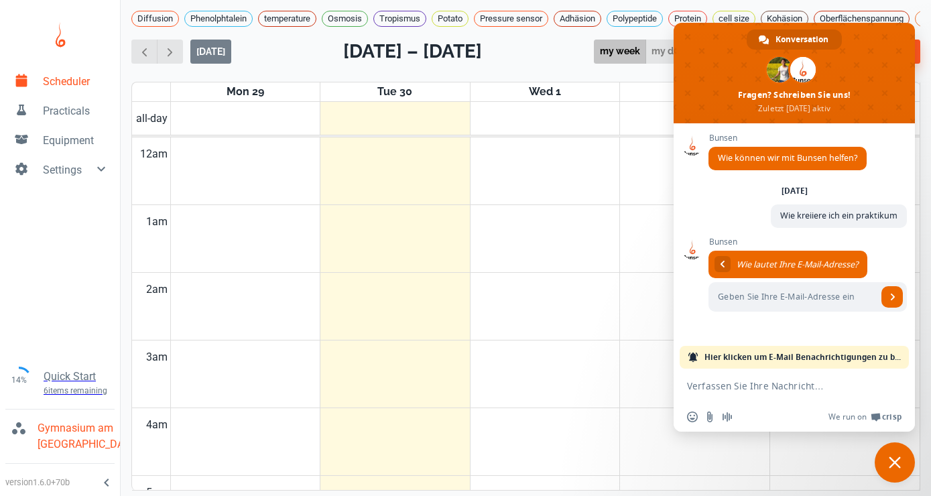
scroll to position [542, 0]
click at [68, 111] on span "Practicals" at bounding box center [76, 111] width 66 height 16
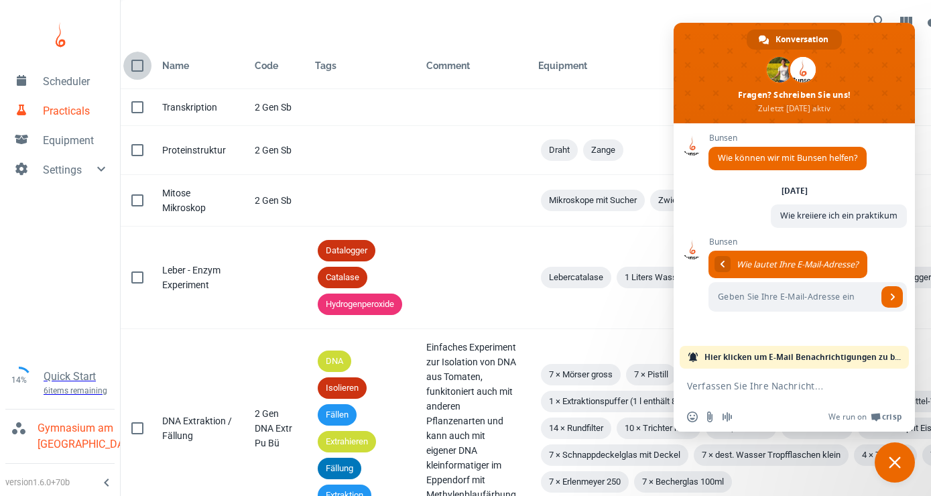
click at [138, 66] on input "checkbox" at bounding box center [137, 66] width 28 height 28
checkbox input "false"
checkbox input "true"
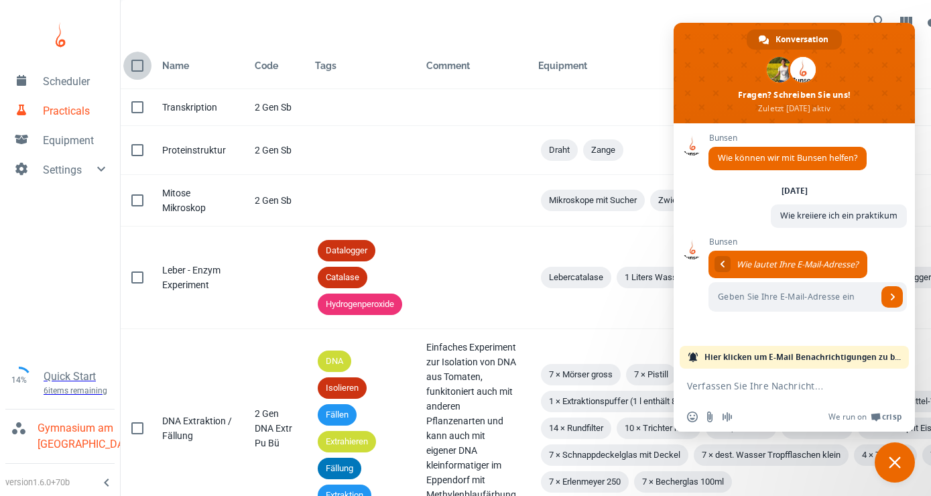
checkbox input "true"
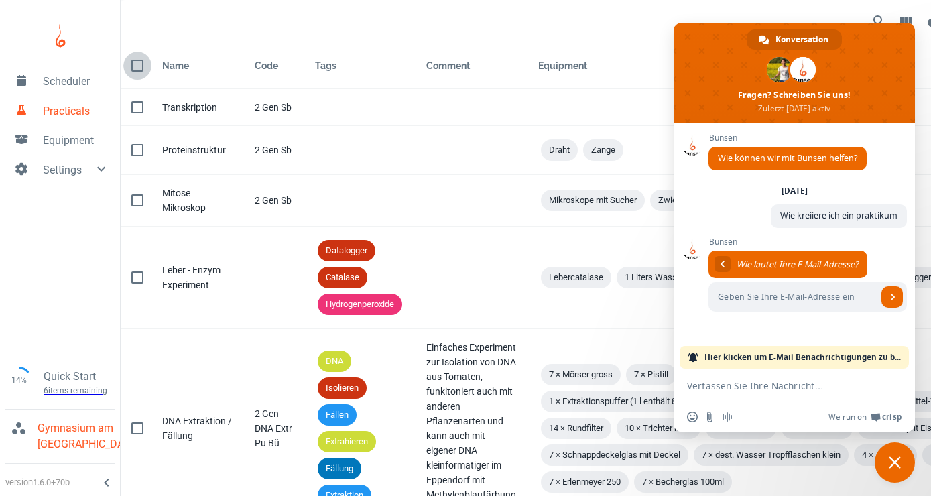
checkbox input "true"
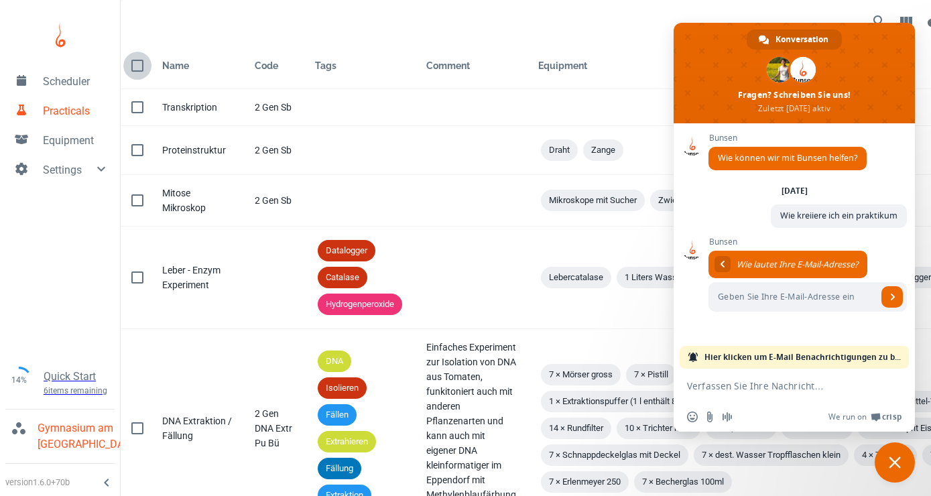
checkbox input "true"
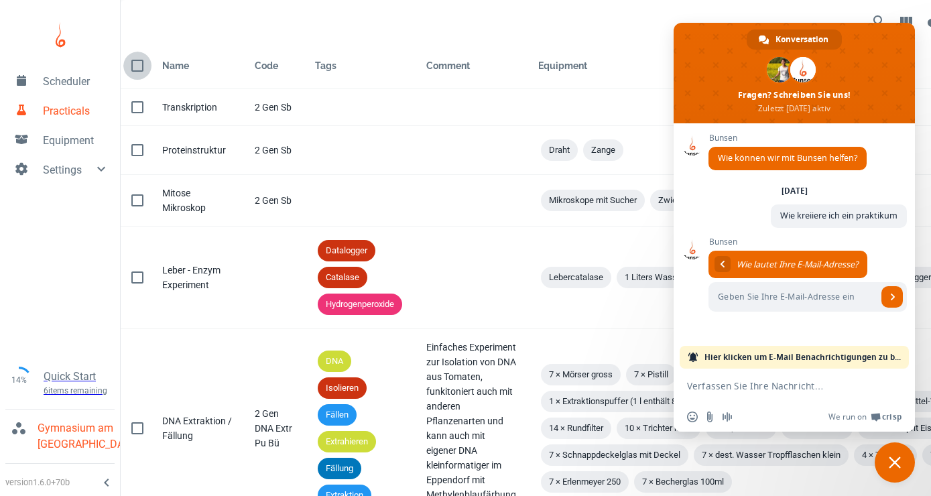
checkbox input "true"
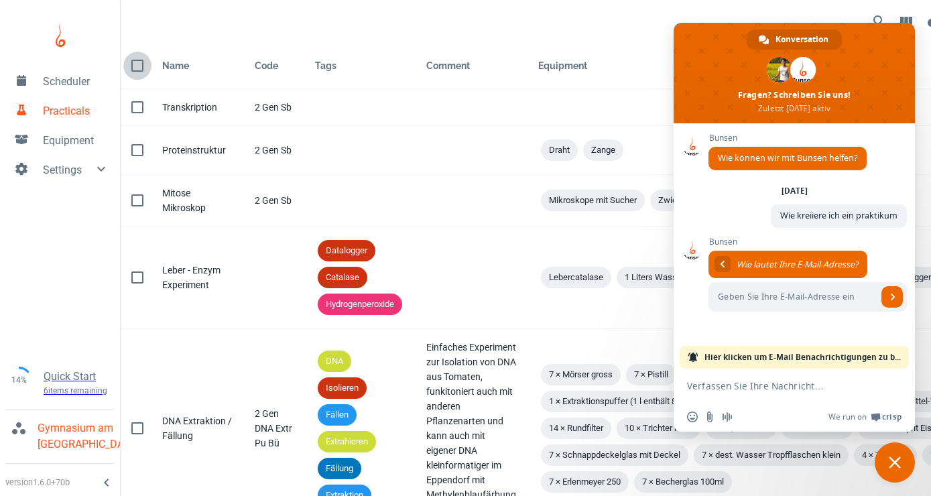
checkbox input "true"
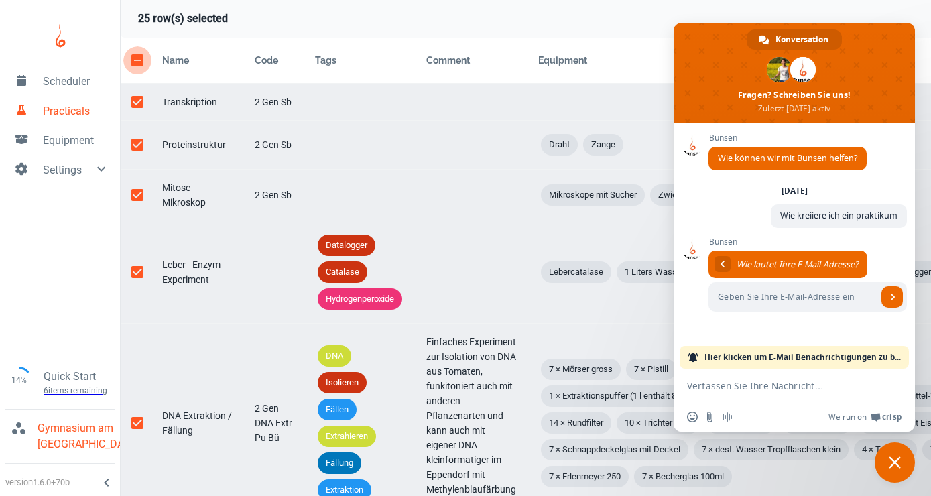
click at [138, 66] on input "checkbox" at bounding box center [137, 60] width 28 height 28
checkbox input "false"
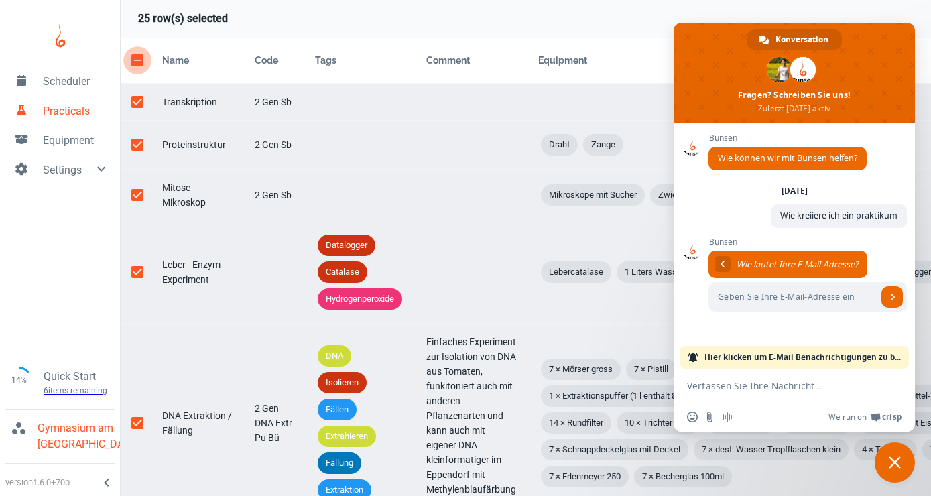
checkbox input "false"
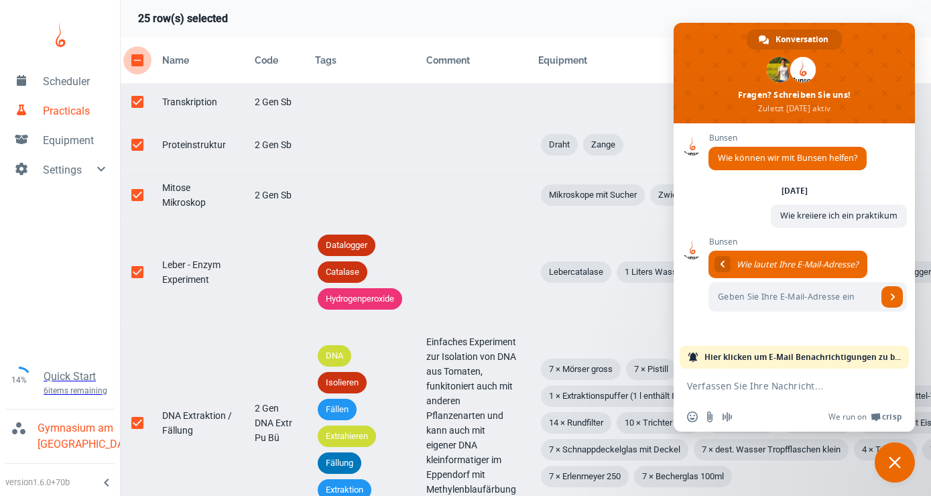
checkbox input "false"
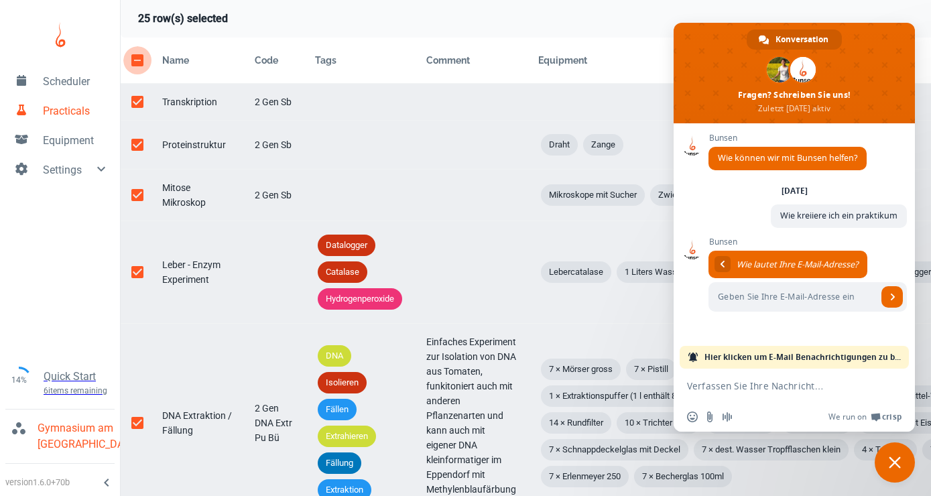
checkbox input "false"
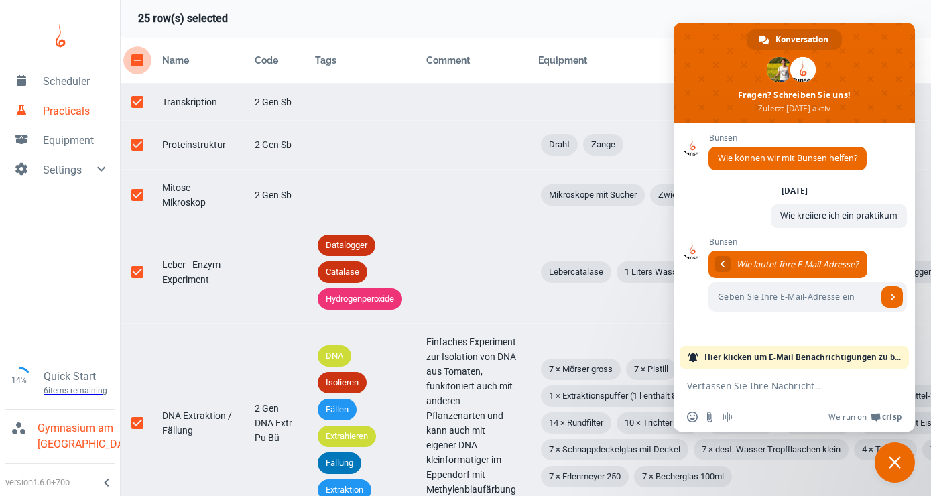
checkbox input "false"
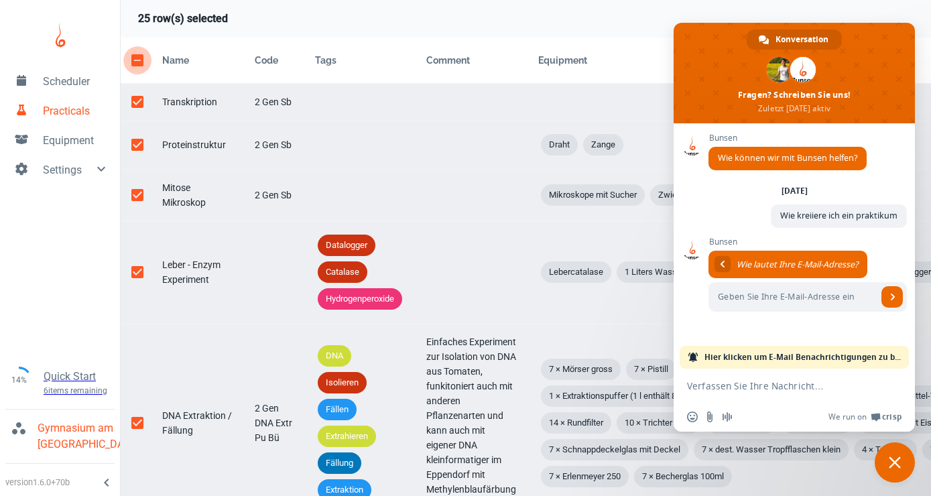
checkbox input "false"
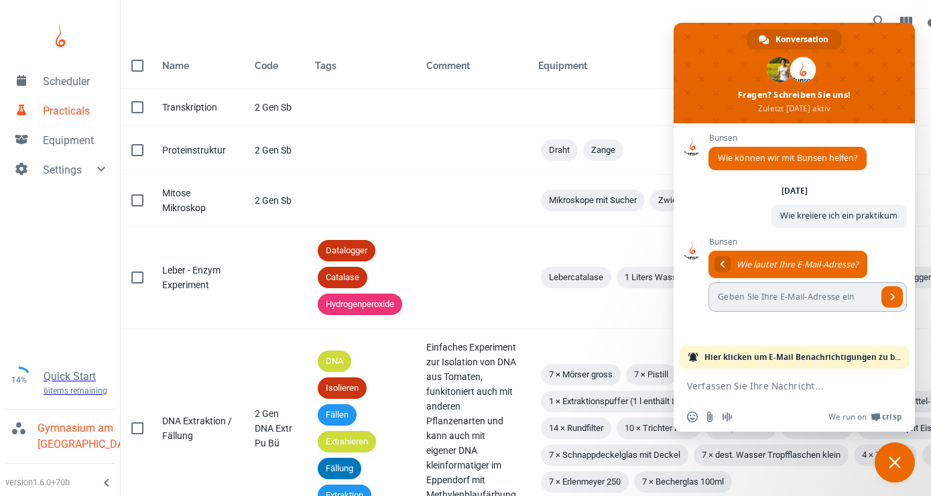
click at [726, 300] on input "Geben Sie Ihre E-Mail-Adresse ein" at bounding box center [793, 296] width 169 height 29
